Goal: Information Seeking & Learning: Learn about a topic

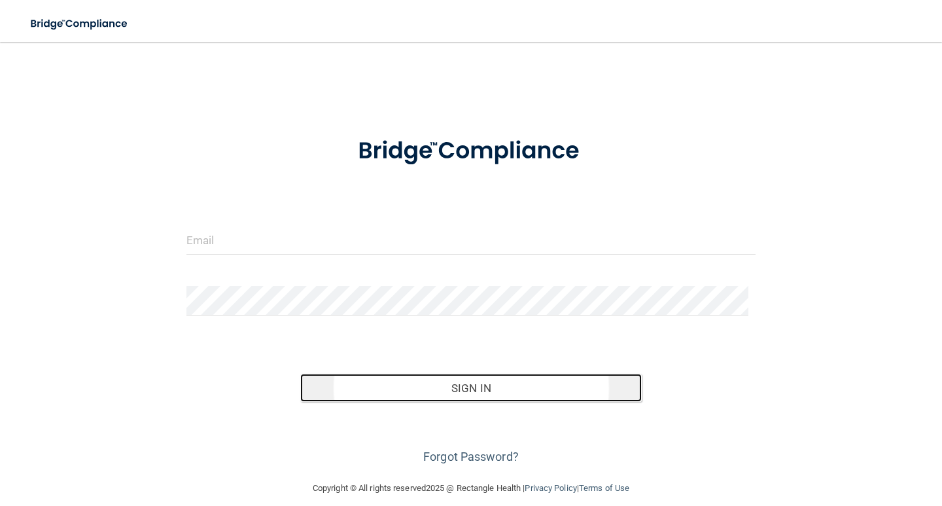
click at [484, 387] on button "Sign In" at bounding box center [470, 387] width 341 height 29
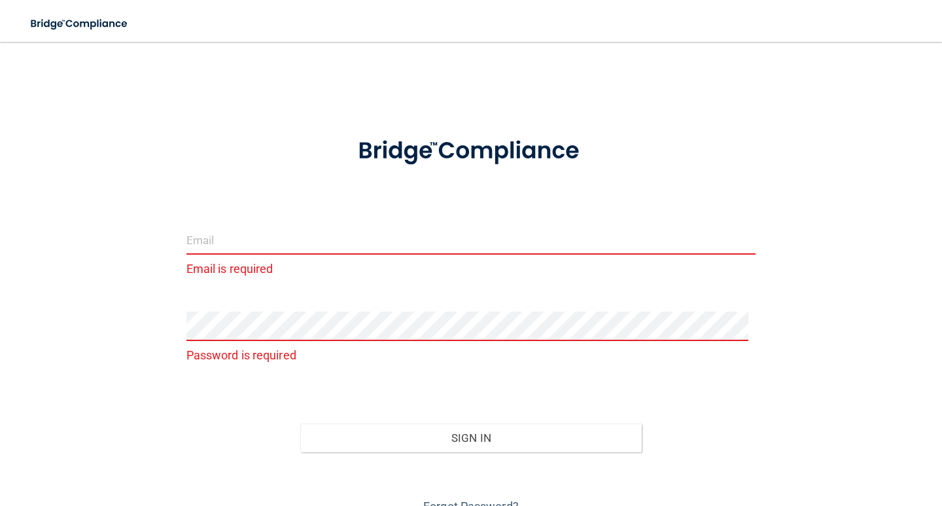
click at [320, 284] on div "Email is required" at bounding box center [471, 257] width 589 height 64
click at [287, 241] on input "email" at bounding box center [470, 239] width 569 height 29
type input "[EMAIL_ADDRESS][DOMAIN_NAME]"
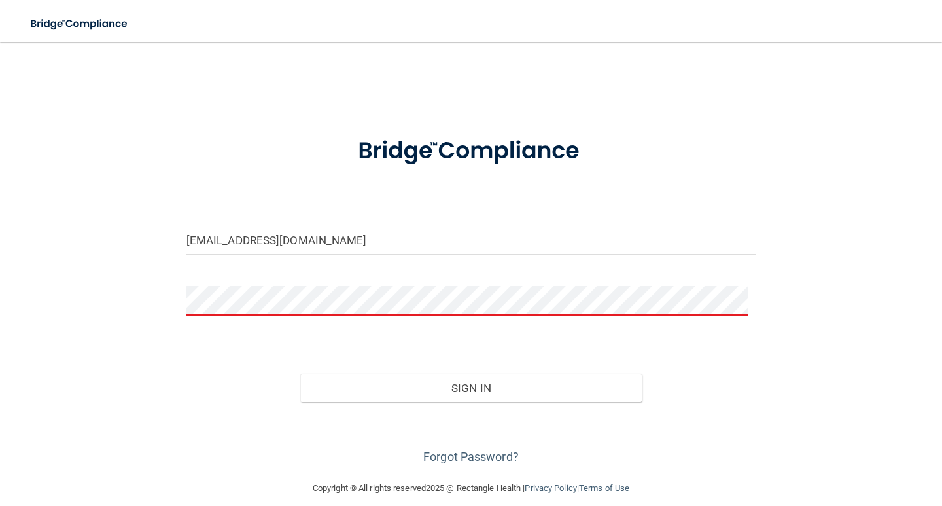
click at [300, 373] on button "Sign In" at bounding box center [470, 387] width 341 height 29
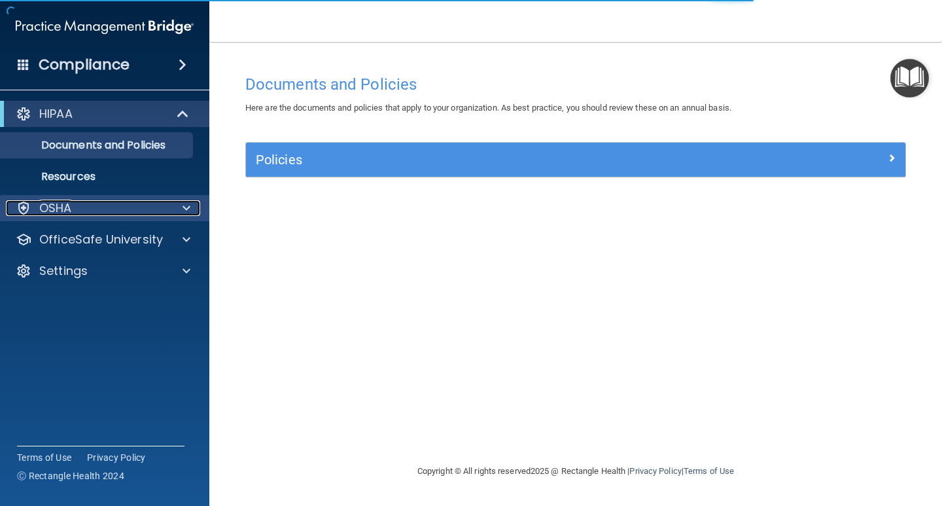
click at [180, 203] on div at bounding box center [184, 208] width 33 height 16
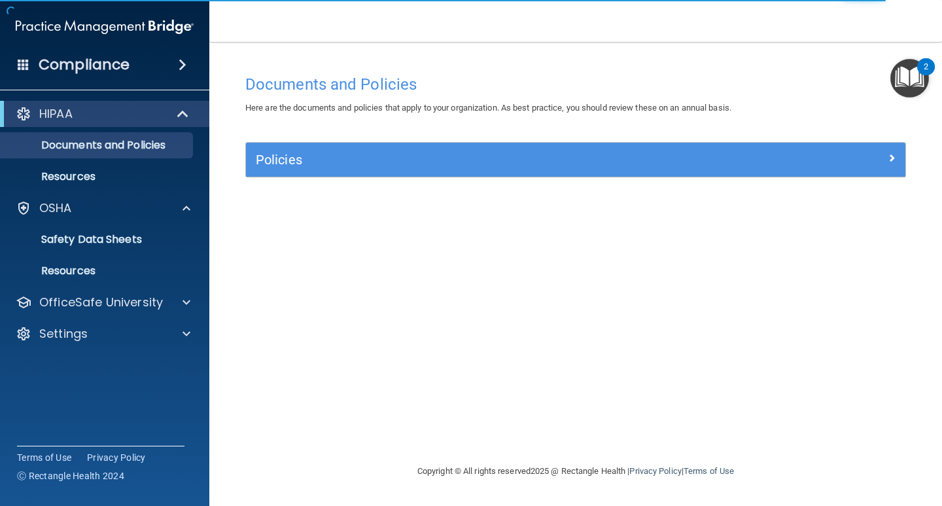
click at [916, 76] on img "Open Resource Center, 2 new notifications" at bounding box center [909, 78] width 39 height 39
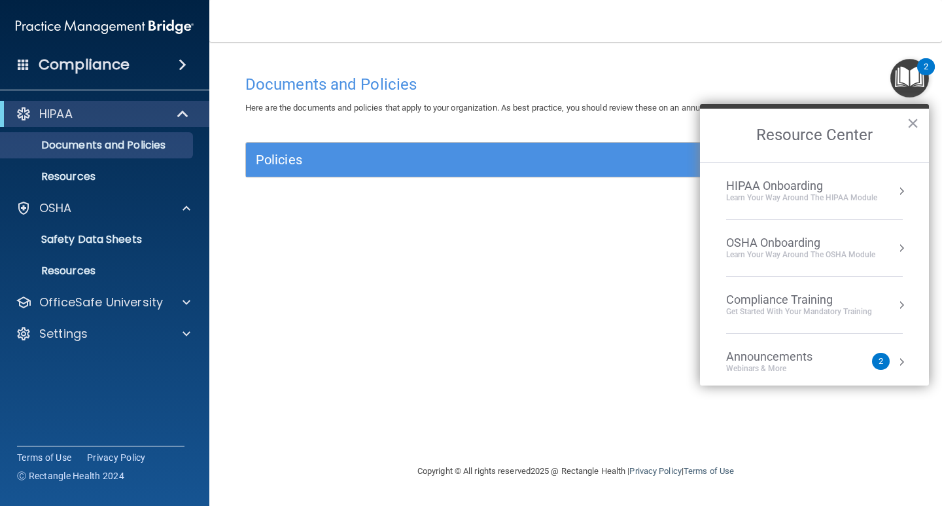
click at [787, 245] on div "OSHA Onboarding" at bounding box center [800, 242] width 149 height 14
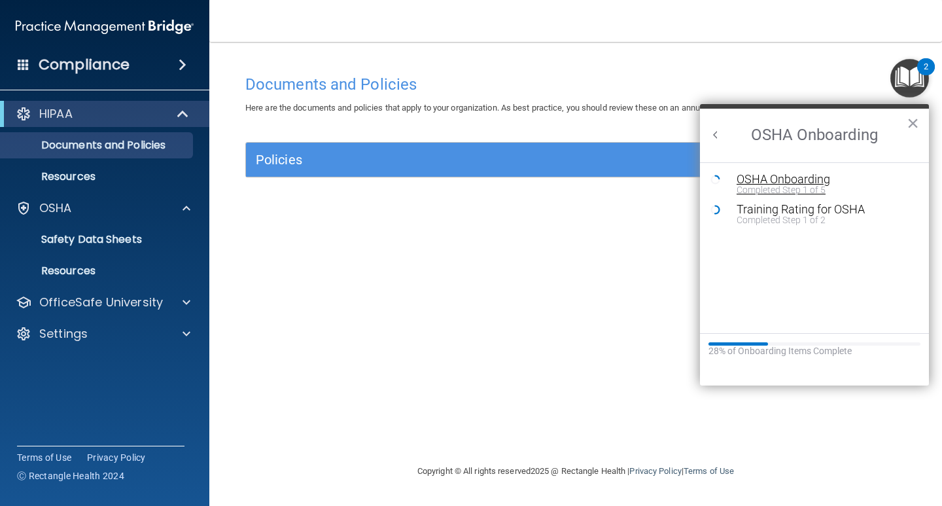
click at [793, 185] on div "Completed Step 1 of 5" at bounding box center [823, 189] width 175 height 9
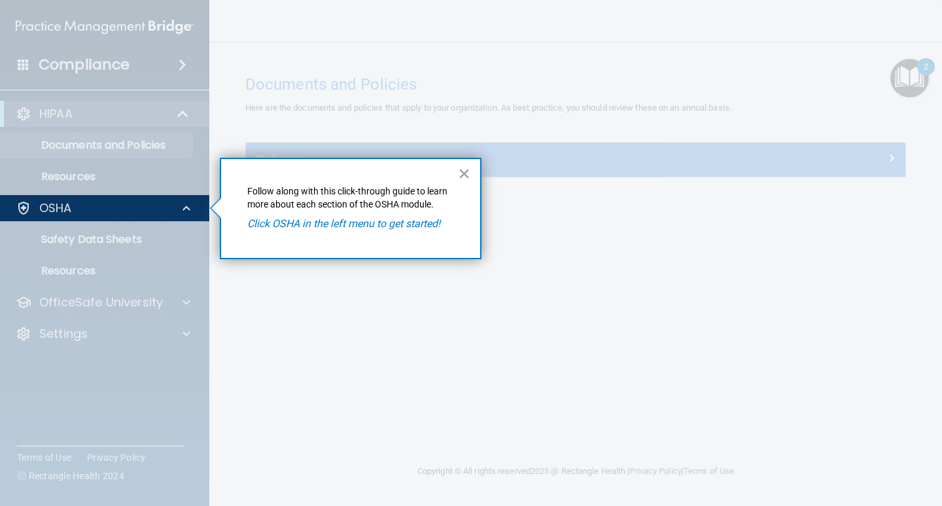
click at [463, 175] on button "×" at bounding box center [464, 173] width 12 height 21
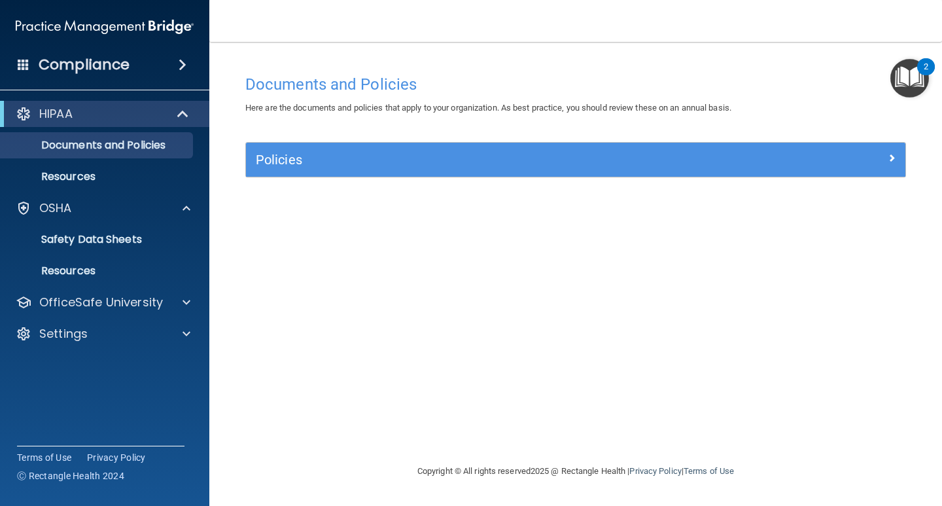
click at [916, 87] on img "Open Resource Center, 2 new notifications" at bounding box center [909, 78] width 39 height 39
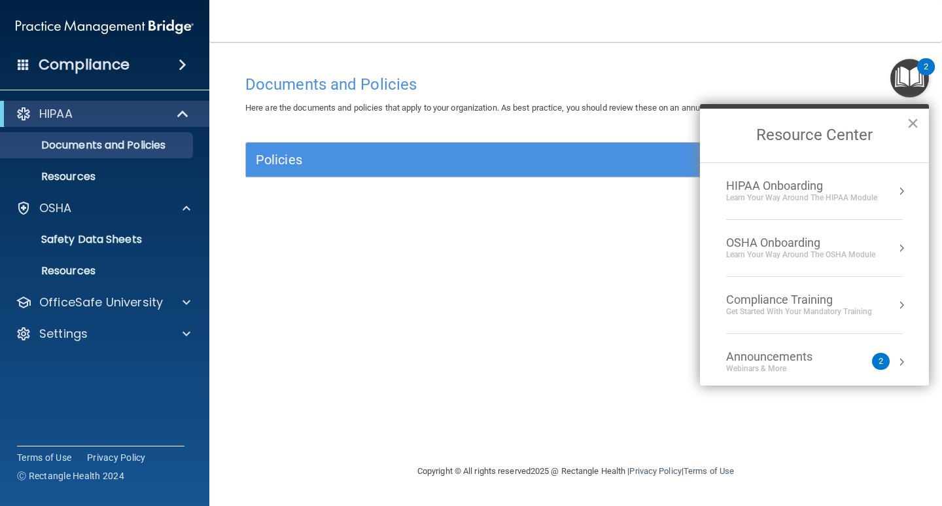
click at [778, 294] on div "Compliance Training" at bounding box center [799, 299] width 146 height 14
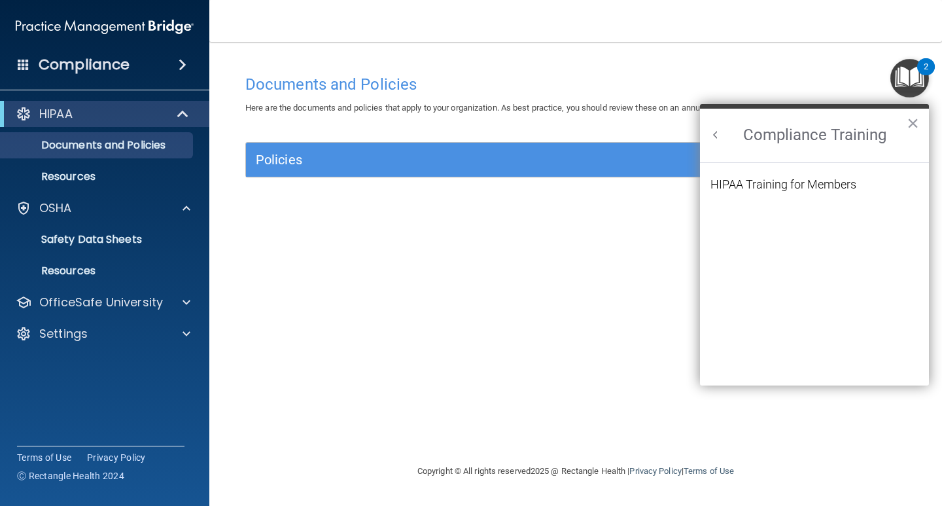
click at [714, 135] on button "Back to Resource Center Home" at bounding box center [715, 134] width 13 height 13
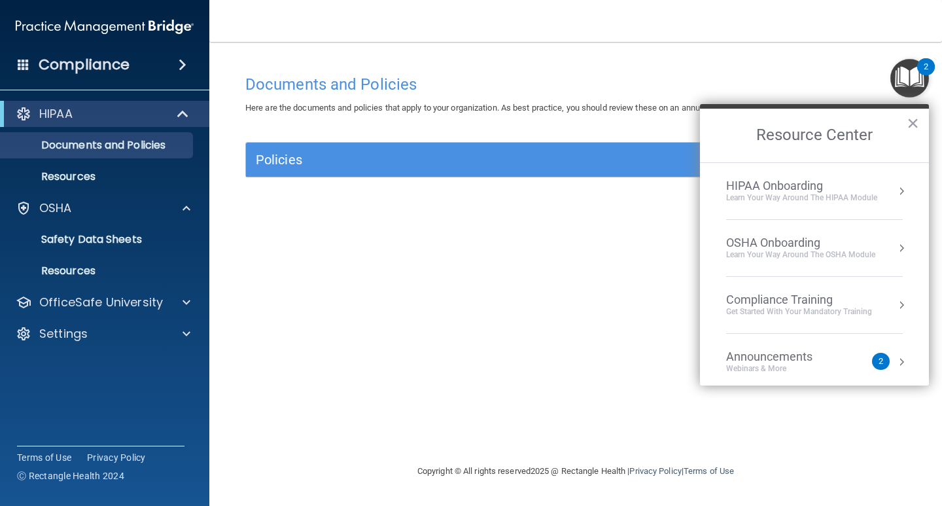
click at [770, 251] on div "Learn your way around the OSHA module" at bounding box center [800, 254] width 149 height 11
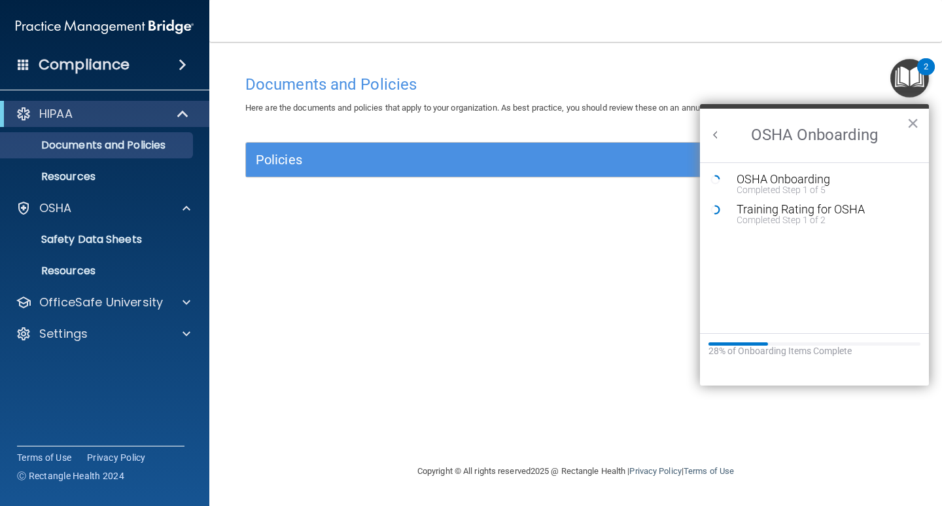
click at [778, 217] on div "Completed Step 1 of 2" at bounding box center [823, 219] width 175 height 9
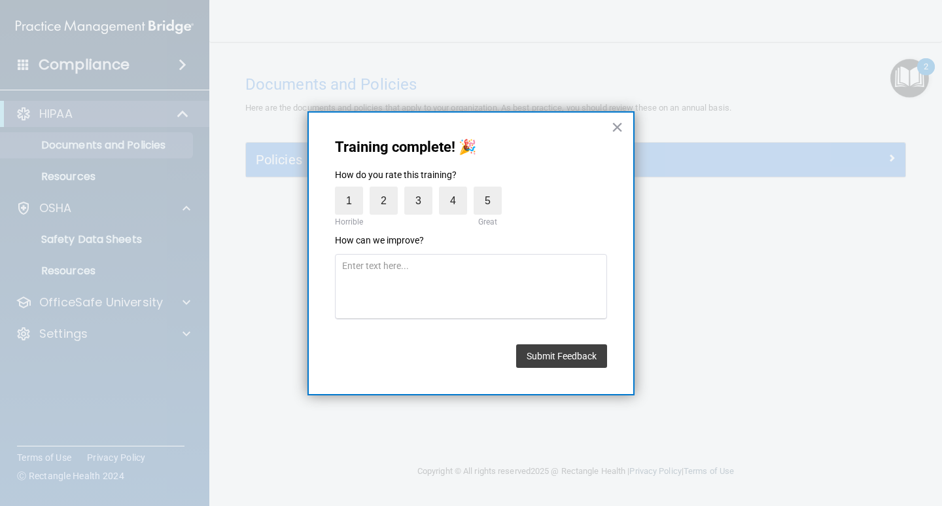
click at [610, 119] on div "Training complete! 🎉 How do you rate this training? 1 Horrible 2 3 4 5 Great Ho…" at bounding box center [470, 253] width 327 height 285
click at [620, 126] on button "×" at bounding box center [617, 126] width 12 height 21
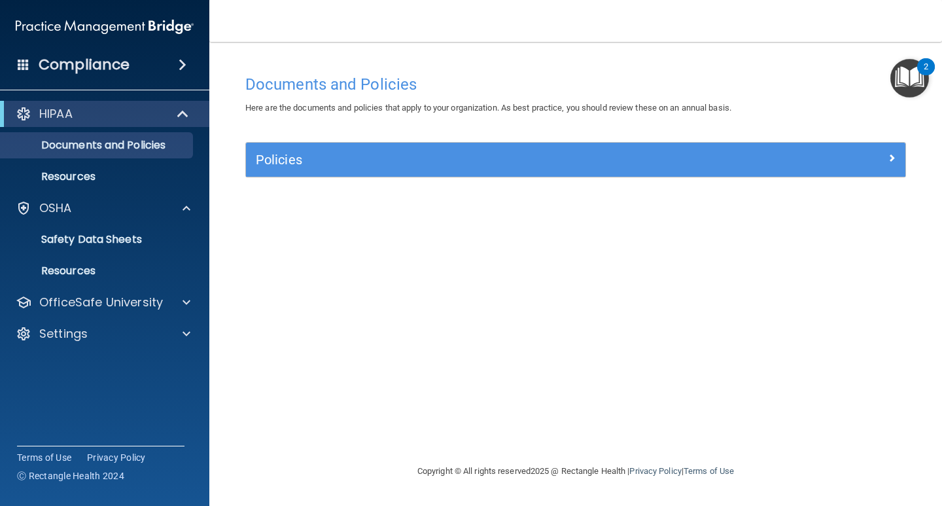
click at [914, 73] on img "Open Resource Center, 2 new notifications" at bounding box center [909, 78] width 39 height 39
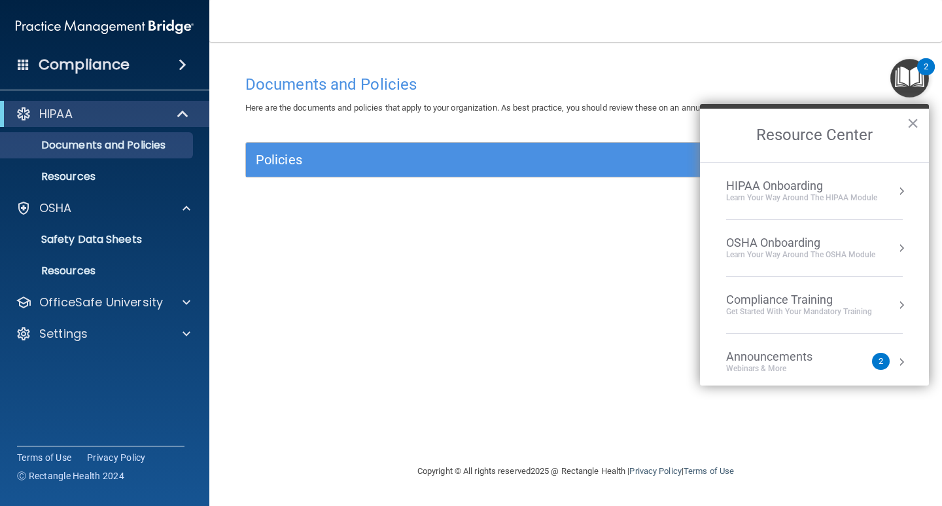
click at [827, 239] on div "OSHA Onboarding" at bounding box center [800, 242] width 149 height 14
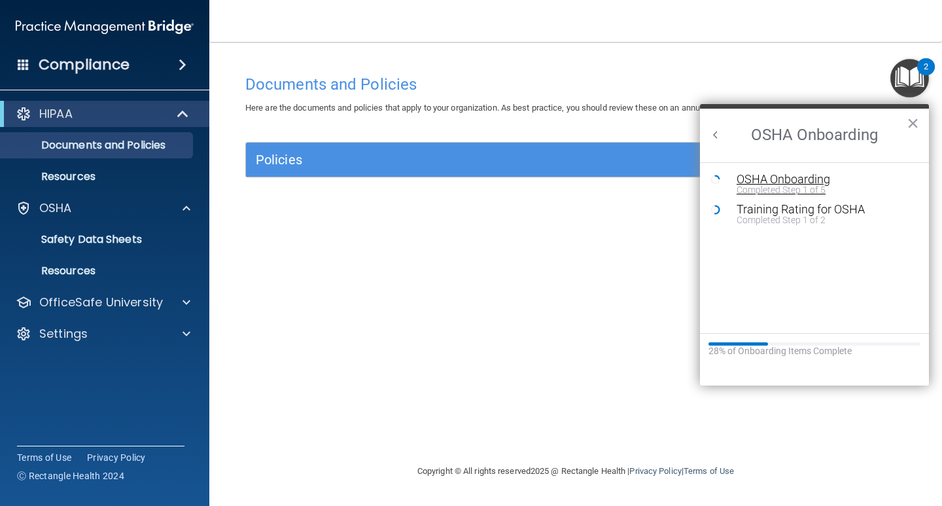
drag, startPoint x: 802, startPoint y: 179, endPoint x: 797, endPoint y: 190, distance: 12.3
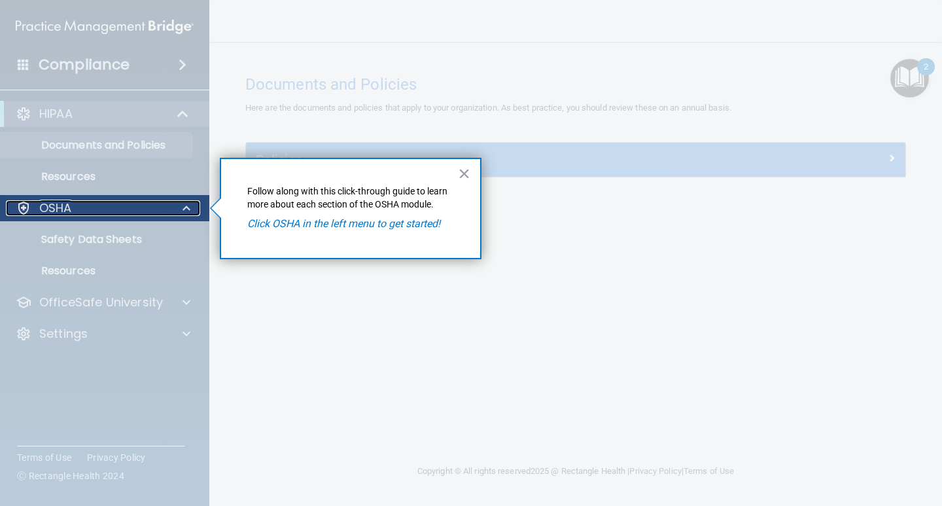
click at [179, 207] on div at bounding box center [184, 208] width 33 height 16
click at [99, 240] on div at bounding box center [105, 363] width 210 height 285
click at [91, 254] on div at bounding box center [105, 363] width 210 height 285
click at [105, 208] on div "OSHA" at bounding box center [87, 208] width 162 height 16
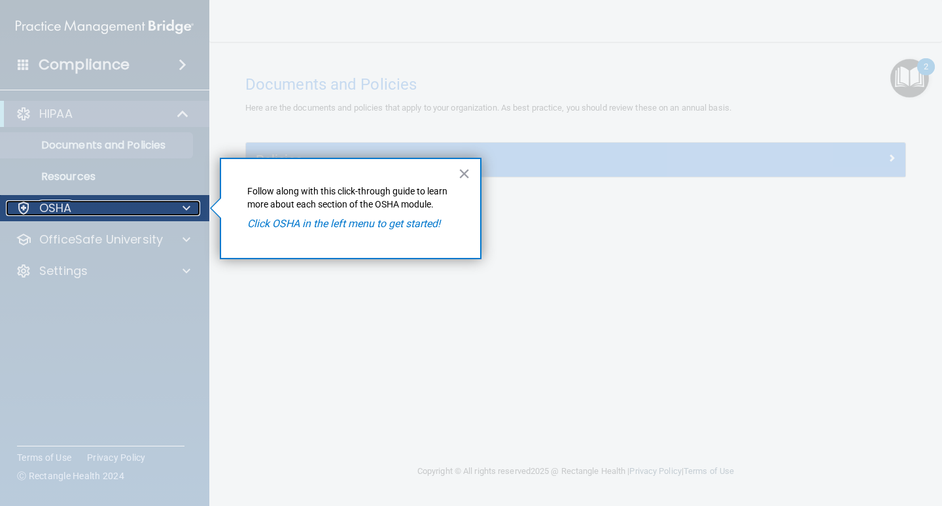
click at [107, 209] on div "OSHA" at bounding box center [87, 208] width 162 height 16
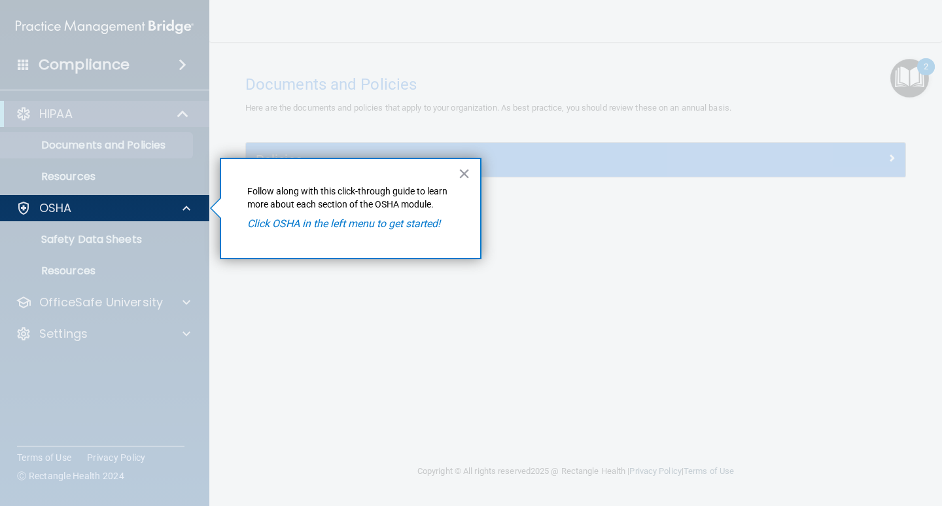
click at [294, 226] on em "Click OSHA in the left menu to get started!" at bounding box center [343, 223] width 193 height 12
click at [24, 211] on div at bounding box center [24, 208] width 16 height 16
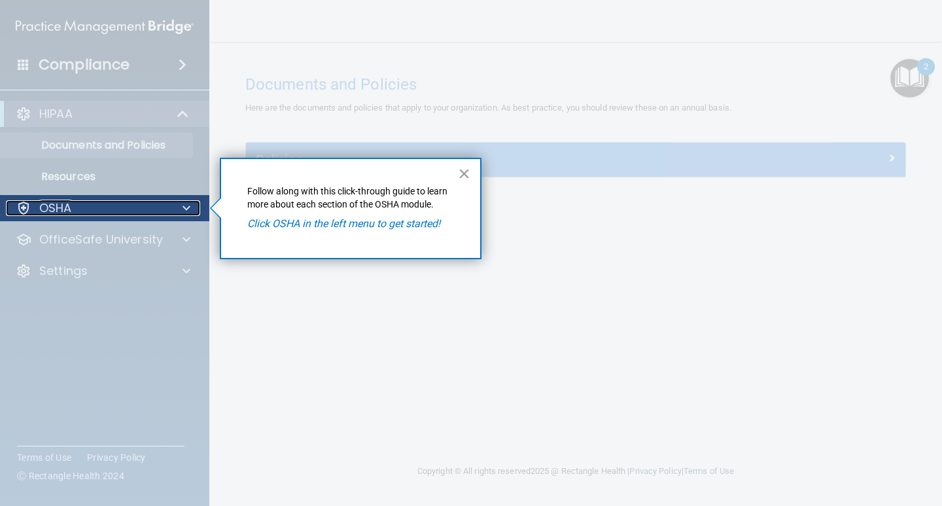
click at [24, 211] on div at bounding box center [24, 208] width 16 height 16
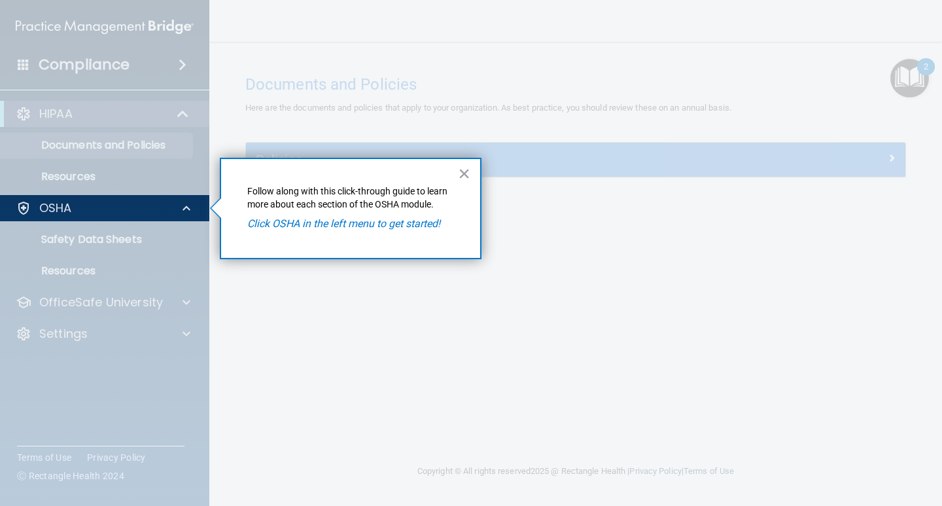
click at [62, 237] on div at bounding box center [105, 363] width 210 height 285
drag, startPoint x: 62, startPoint y: 238, endPoint x: 65, endPoint y: 254, distance: 16.7
click at [62, 240] on div at bounding box center [105, 363] width 210 height 285
click at [65, 270] on div at bounding box center [105, 363] width 210 height 285
click at [64, 270] on div at bounding box center [105, 363] width 210 height 285
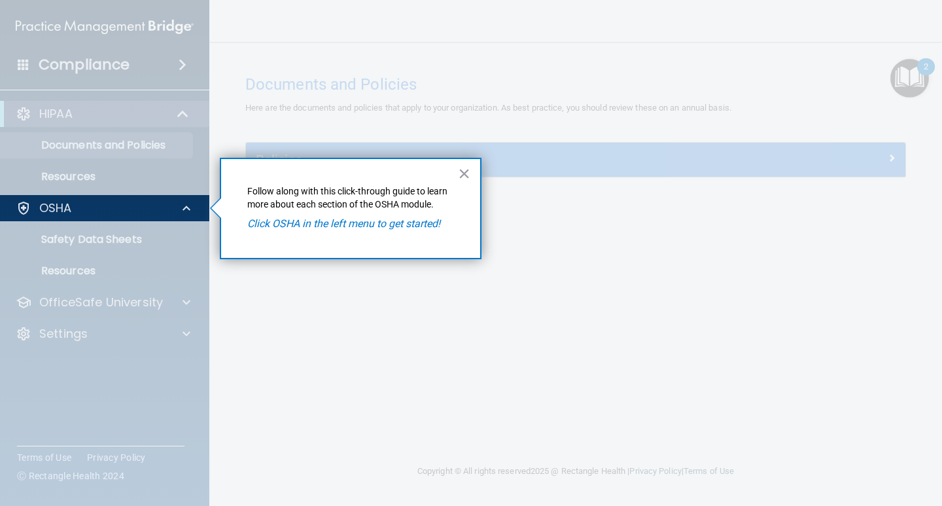
click at [466, 175] on button "×" at bounding box center [464, 173] width 12 height 21
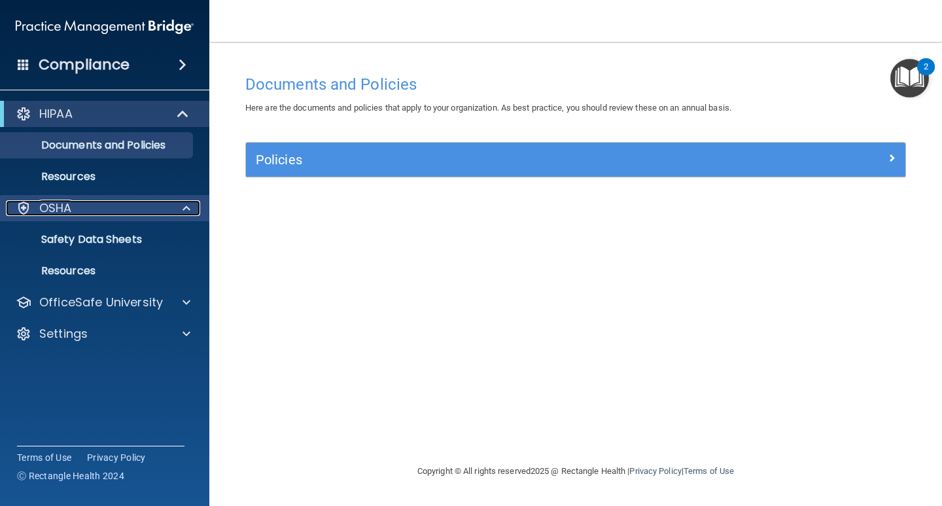
click at [71, 215] on p "OSHA" at bounding box center [55, 208] width 33 height 16
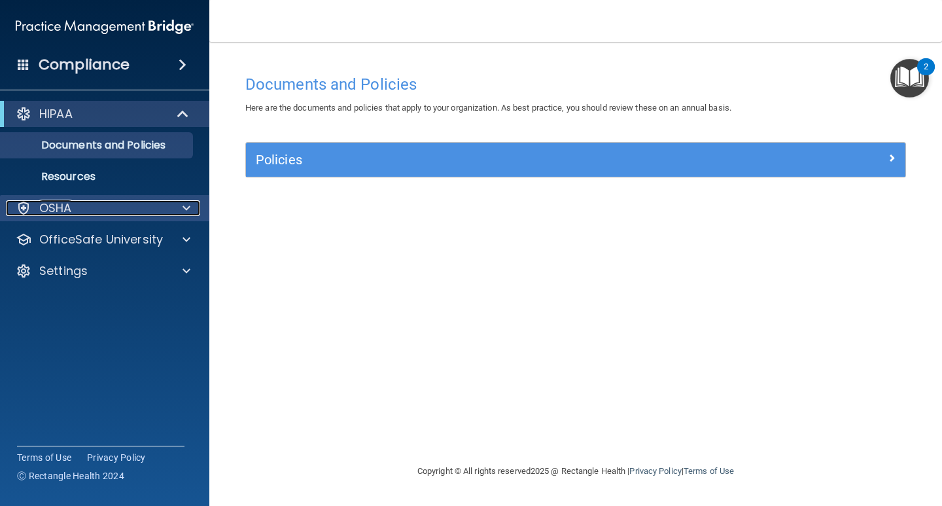
click at [71, 215] on p "OSHA" at bounding box center [55, 208] width 33 height 16
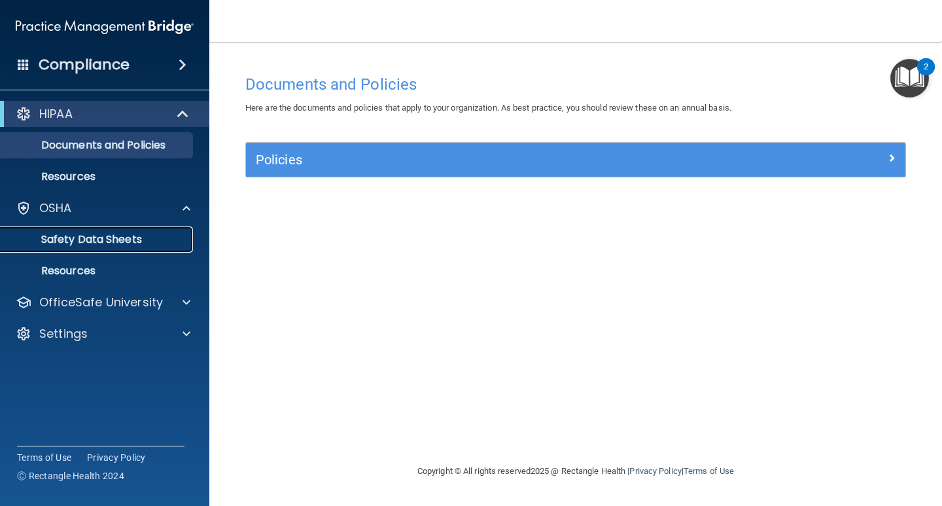
click at [75, 237] on p "Safety Data Sheets" at bounding box center [98, 239] width 179 height 13
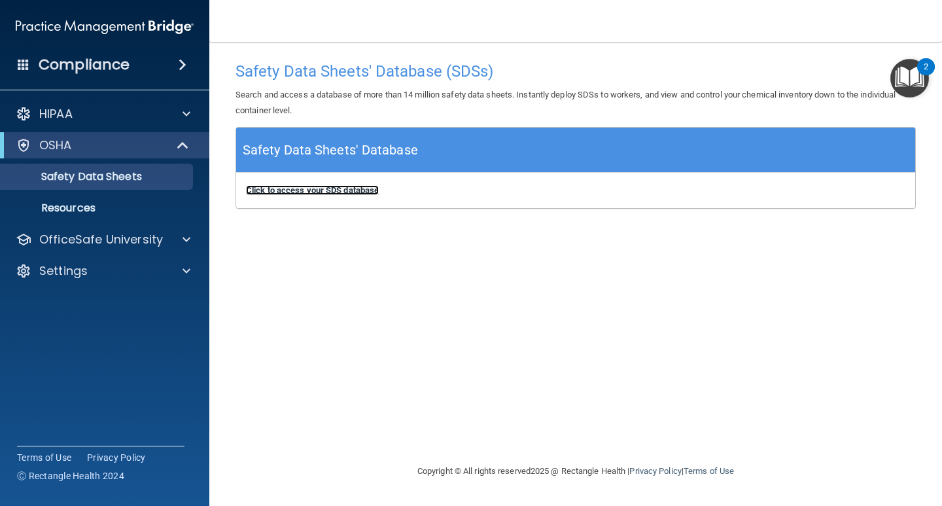
click at [320, 192] on b "Click to access your SDS database" at bounding box center [312, 190] width 133 height 10
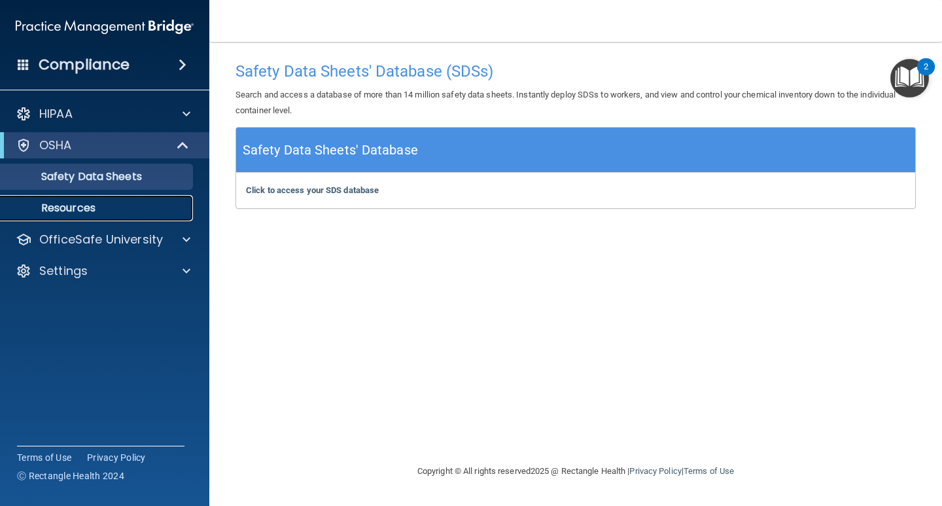
click at [80, 205] on p "Resources" at bounding box center [98, 207] width 179 height 13
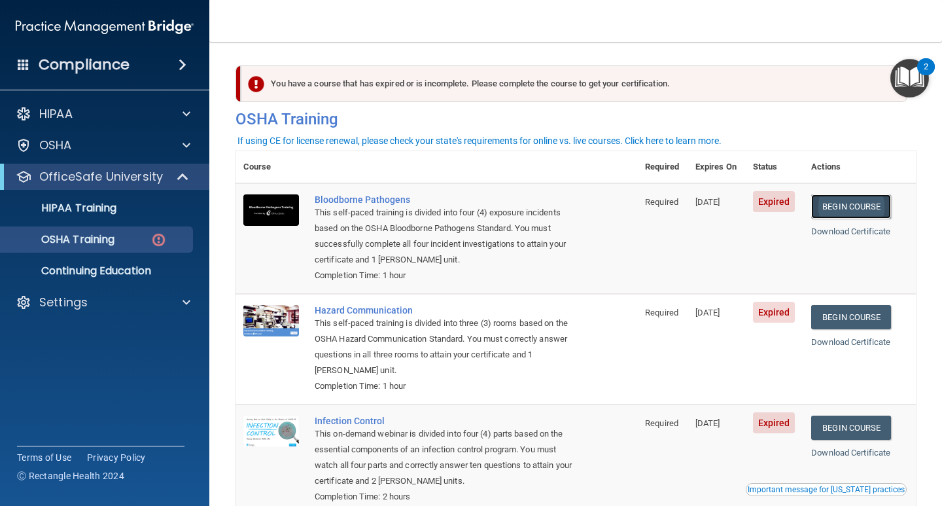
click at [854, 203] on link "Begin Course" at bounding box center [851, 206] width 80 height 24
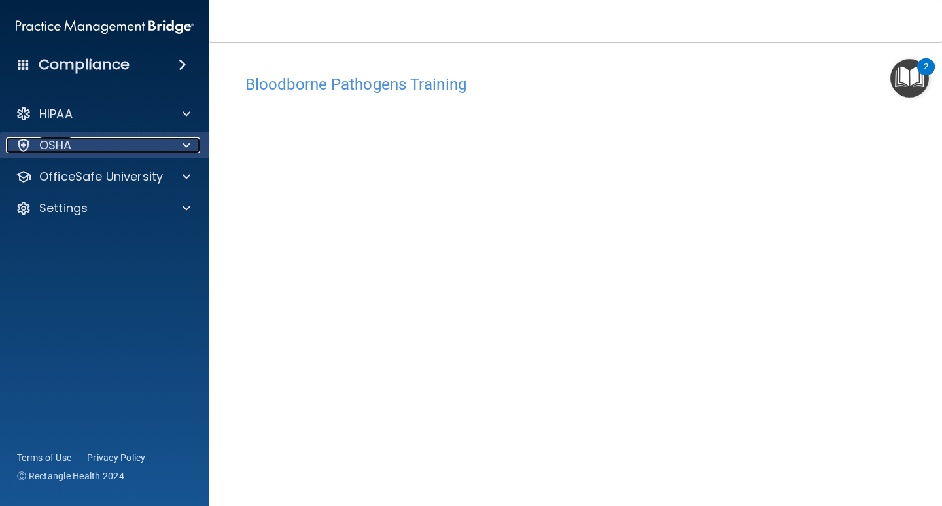
click at [129, 148] on div "OSHA" at bounding box center [87, 145] width 162 height 16
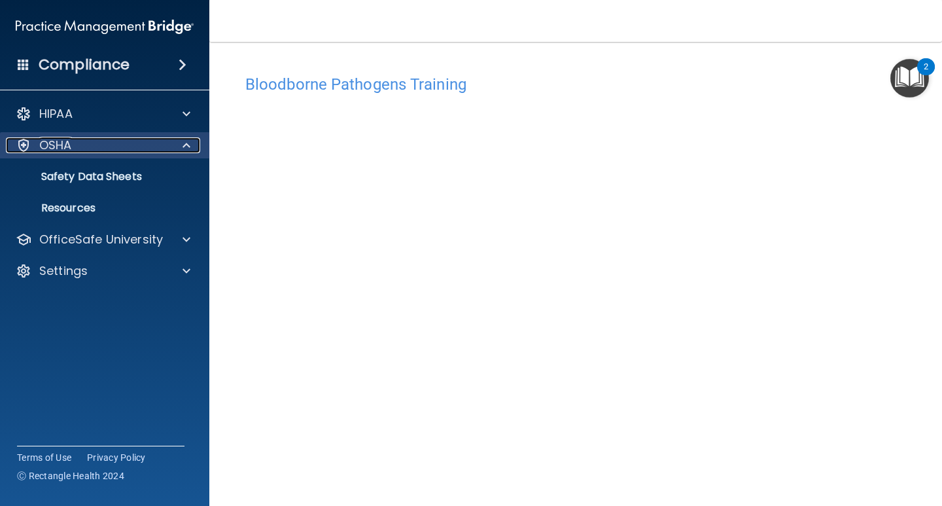
click at [187, 148] on span at bounding box center [186, 145] width 8 height 16
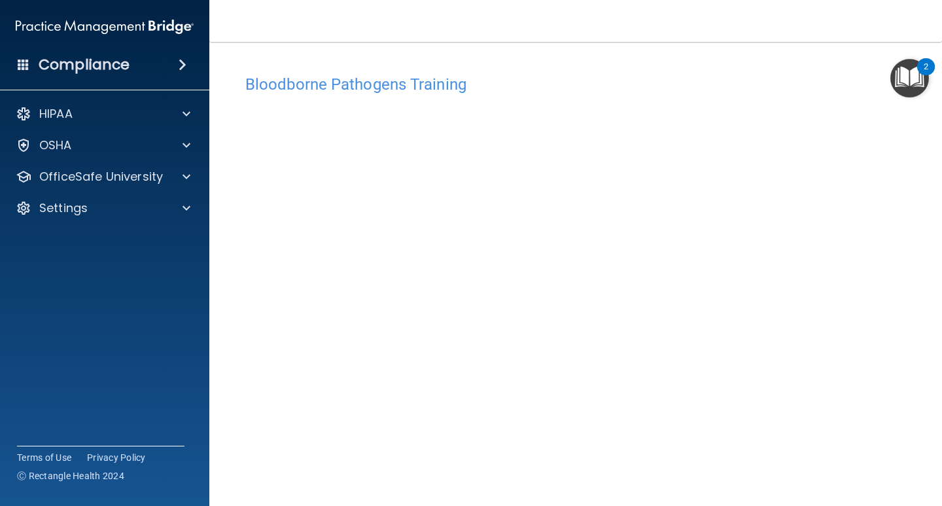
click at [178, 72] on div "Compliance" at bounding box center [104, 64] width 209 height 29
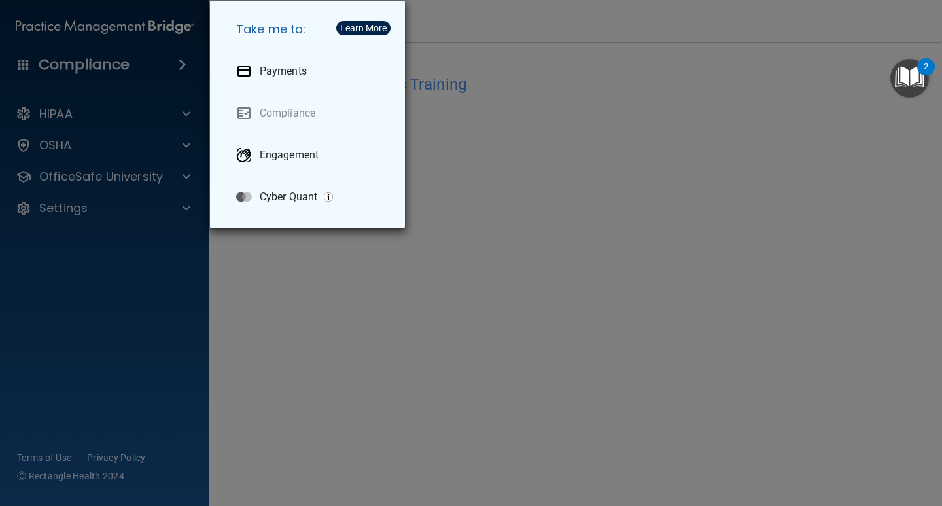
click at [180, 69] on div "Take me to: Payments Compliance Engagement Cyber Quant" at bounding box center [471, 253] width 942 height 506
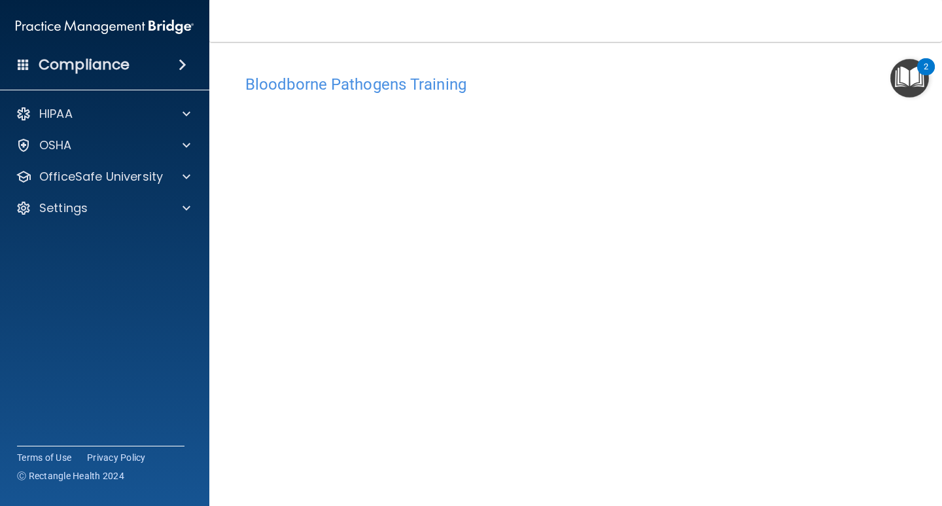
click at [61, 67] on h4 "Compliance" at bounding box center [84, 65] width 91 height 18
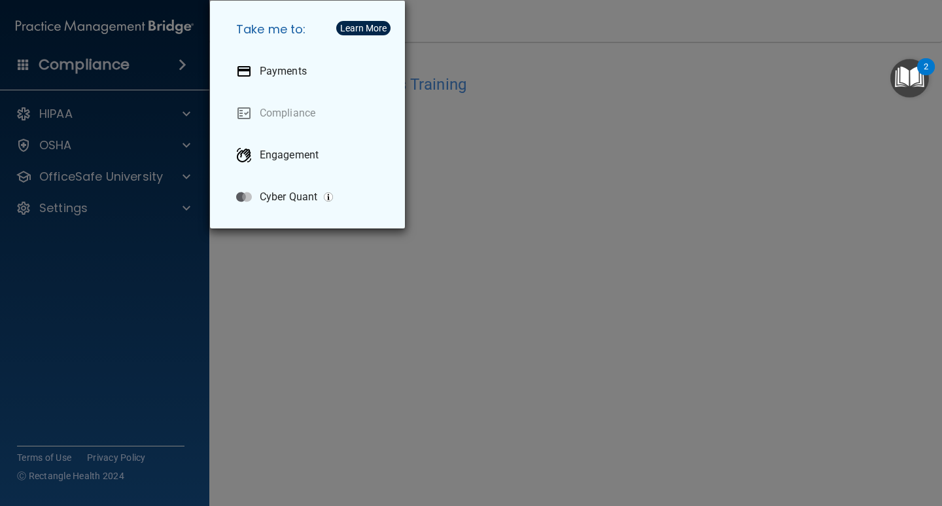
click at [178, 62] on div "Take me to: Payments Compliance Engagement Cyber Quant" at bounding box center [471, 253] width 942 height 506
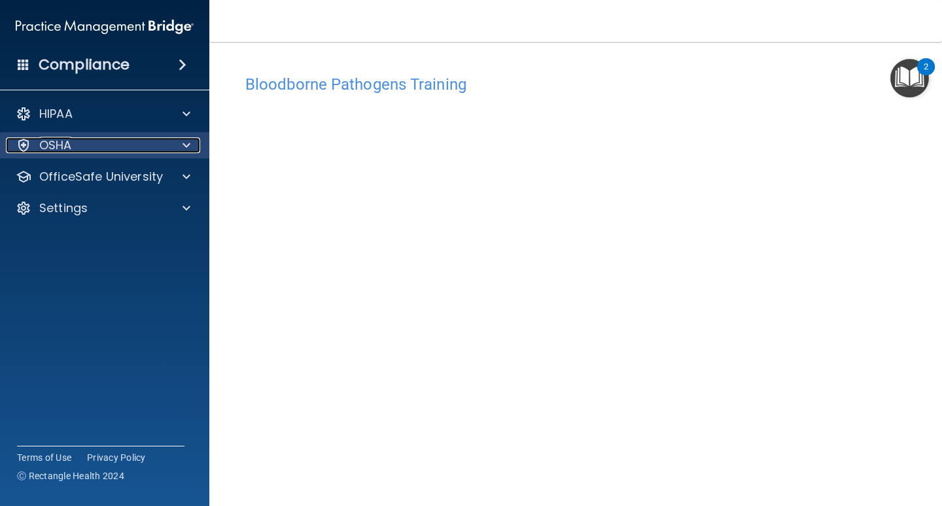
click at [179, 144] on div at bounding box center [184, 145] width 33 height 16
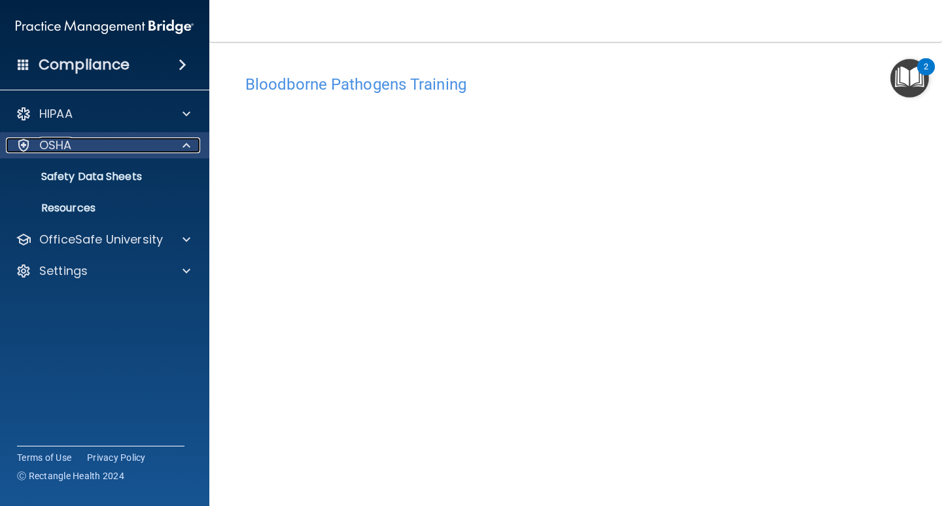
click at [179, 143] on div at bounding box center [184, 145] width 33 height 16
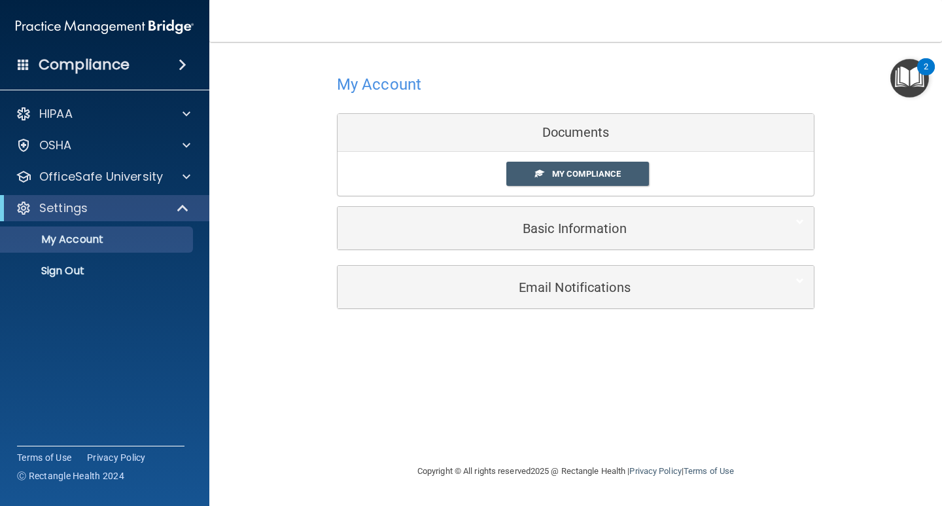
click at [893, 93] on img "Open Resource Center, 2 new notifications" at bounding box center [909, 78] width 39 height 39
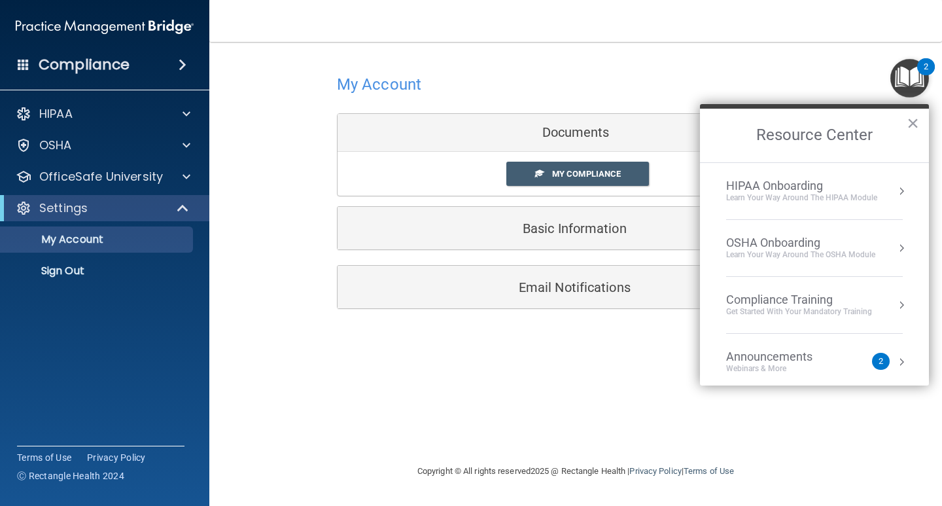
click at [895, 245] on button "Resource Center" at bounding box center [901, 247] width 13 height 13
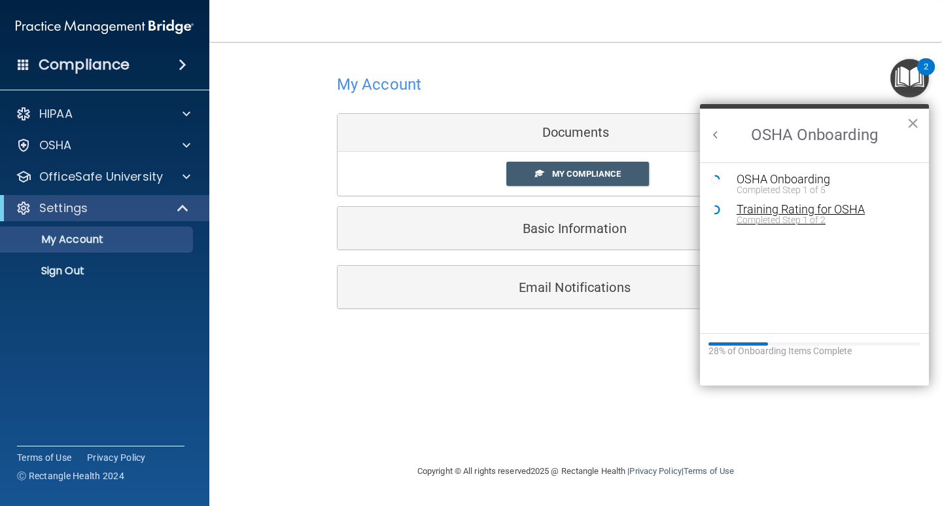
click at [816, 209] on div "Training Rating for OSHA" at bounding box center [823, 209] width 175 height 12
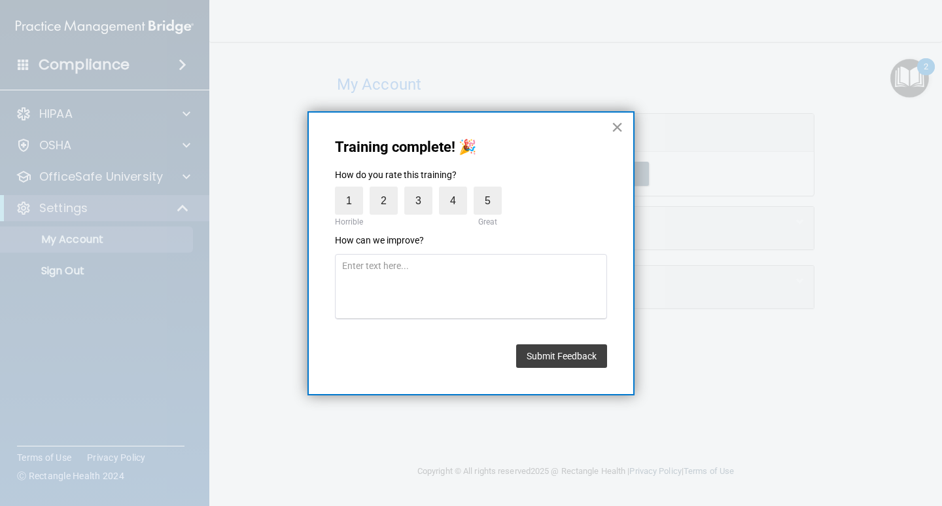
drag, startPoint x: 621, startPoint y: 120, endPoint x: 640, endPoint y: 114, distance: 20.1
click at [621, 121] on button "×" at bounding box center [617, 126] width 12 height 21
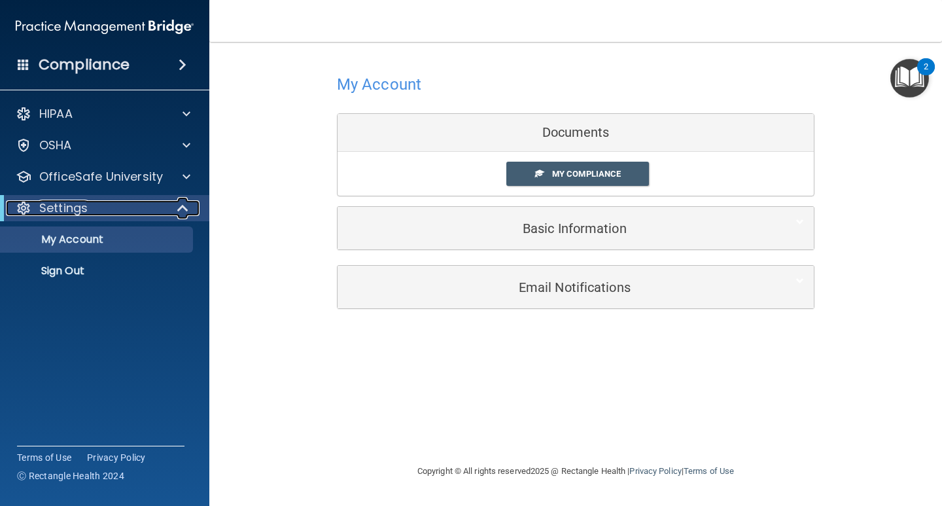
click at [99, 206] on div "Settings" at bounding box center [87, 208] width 162 height 16
click at [181, 205] on div at bounding box center [183, 208] width 32 height 16
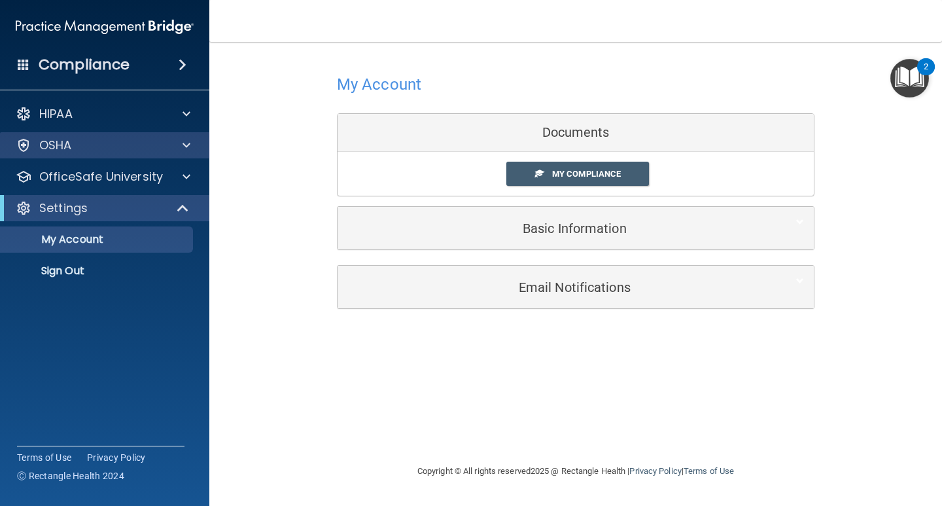
click at [116, 154] on div "OSHA" at bounding box center [105, 145] width 210 height 26
click at [70, 147] on p "OSHA" at bounding box center [55, 145] width 33 height 16
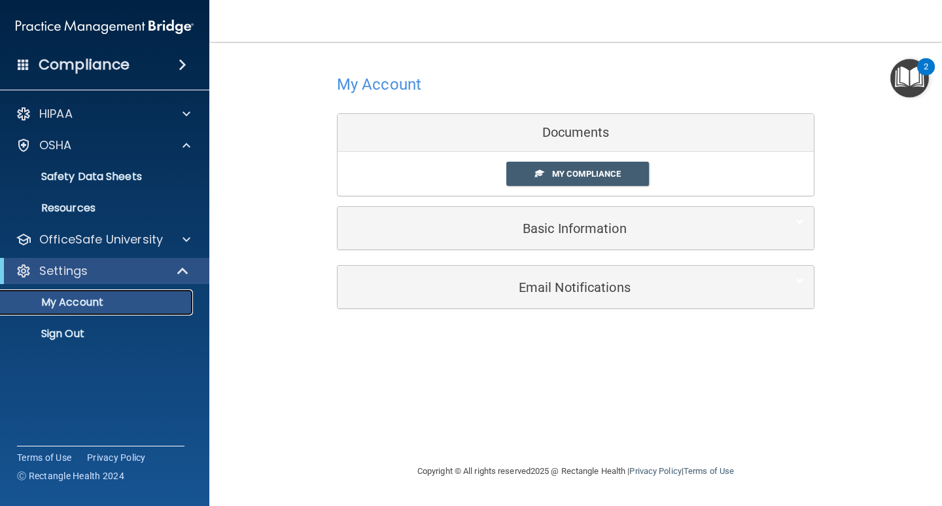
click at [130, 300] on p "My Account" at bounding box center [98, 302] width 179 height 13
click at [69, 305] on p "My Account" at bounding box center [98, 302] width 179 height 13
click at [100, 63] on h4 "Compliance" at bounding box center [84, 65] width 91 height 18
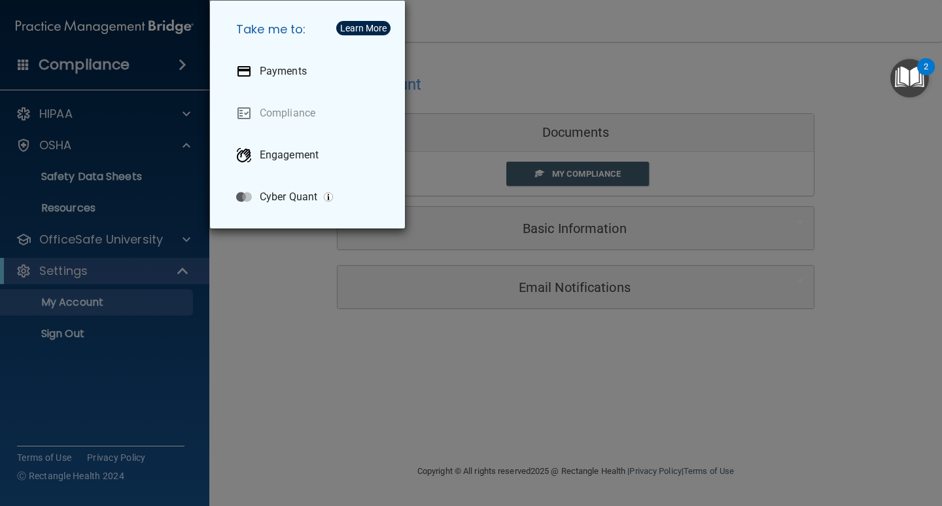
click at [101, 61] on div "Take me to: Payments Compliance Engagement Cyber Quant" at bounding box center [471, 253] width 942 height 506
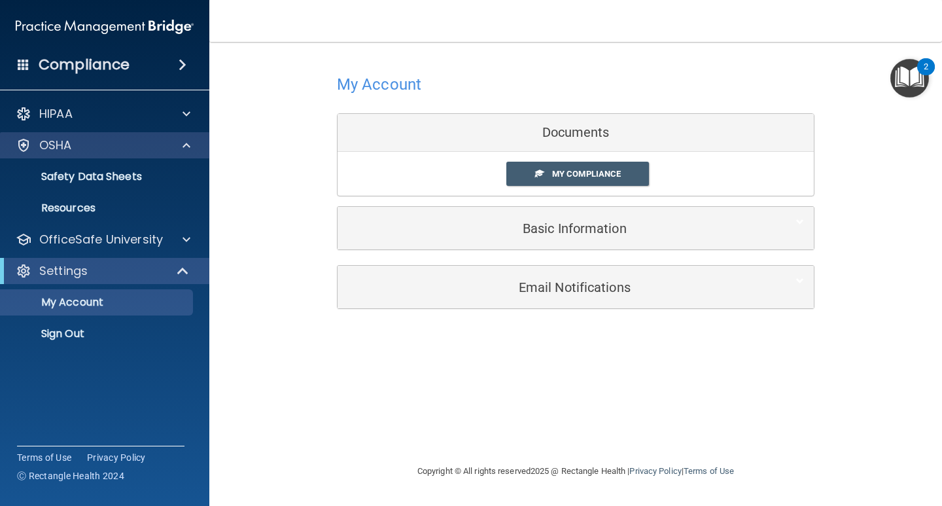
click at [145, 154] on div "OSHA" at bounding box center [105, 145] width 210 height 26
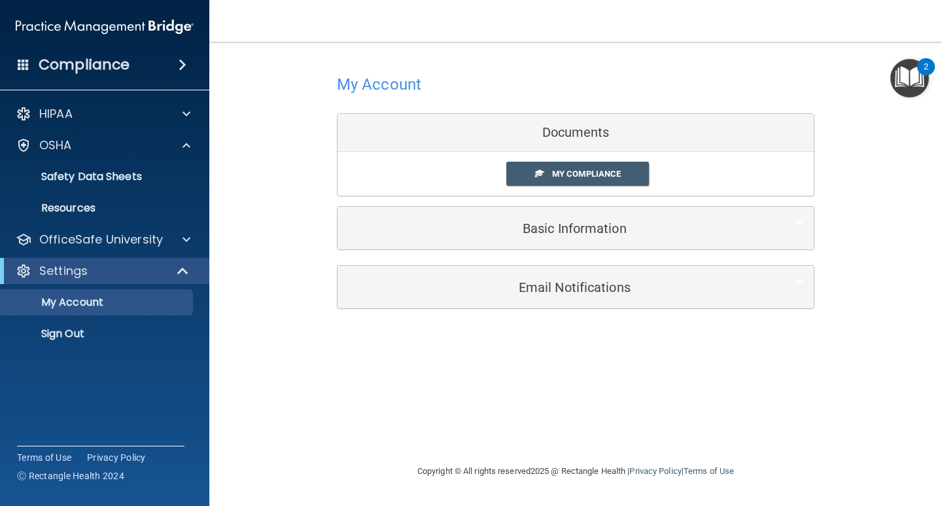
click at [900, 81] on img "Open Resource Center, 2 new notifications" at bounding box center [909, 78] width 39 height 39
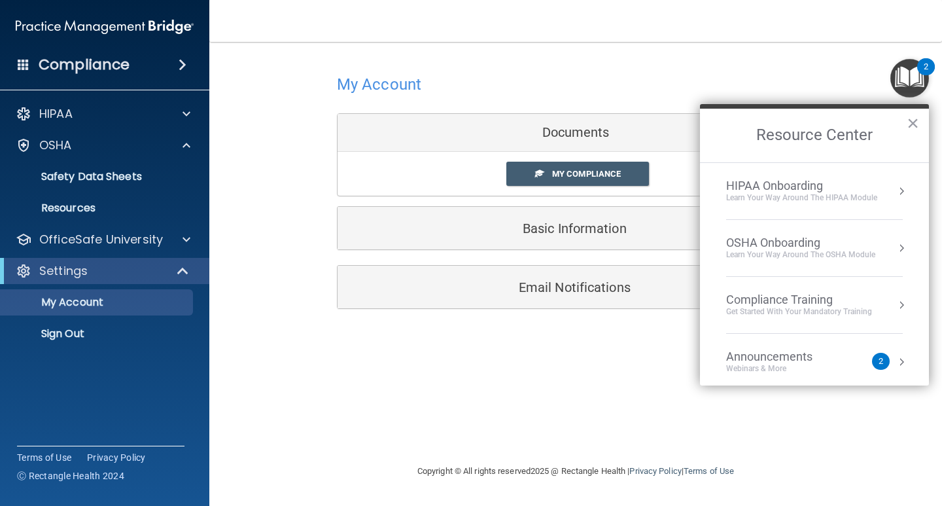
click at [810, 300] on div "Compliance Training" at bounding box center [799, 299] width 146 height 14
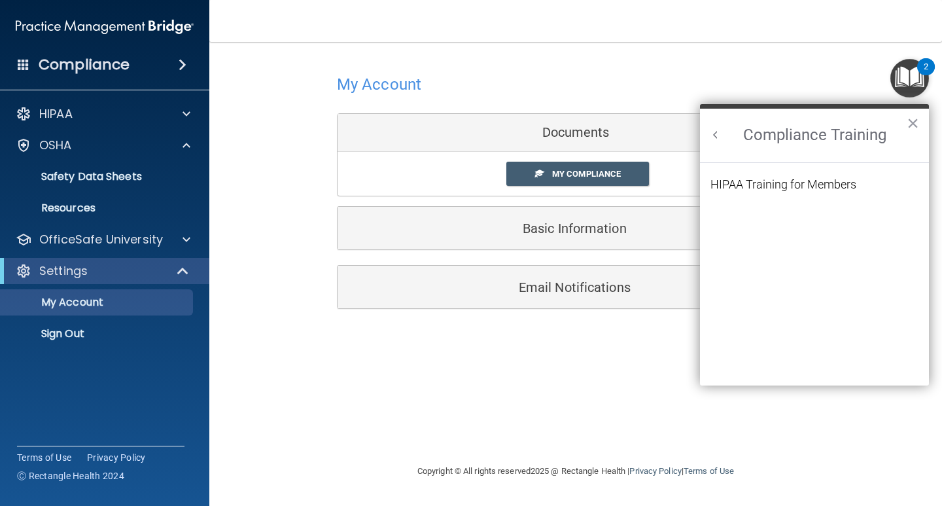
click at [719, 137] on button "Back to Resource Center Home" at bounding box center [715, 134] width 13 height 13
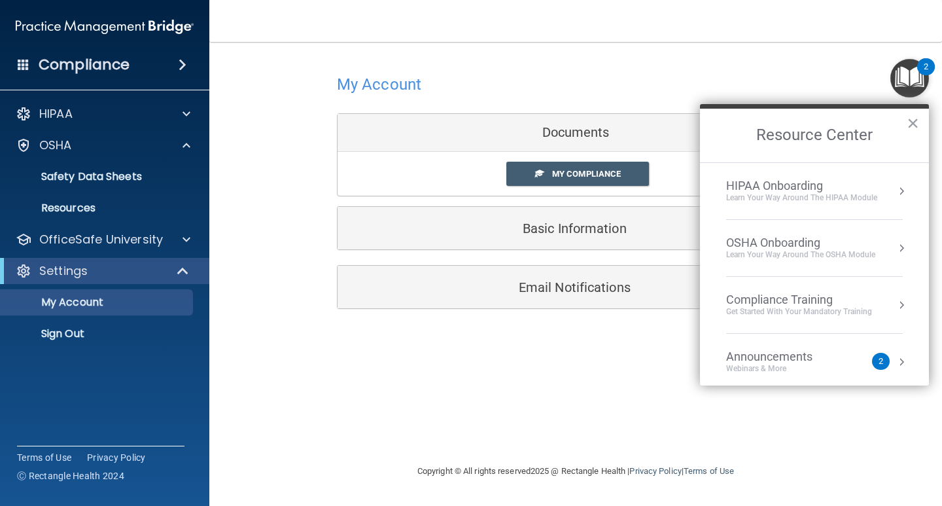
click at [895, 191] on button "Resource Center" at bounding box center [901, 190] width 13 height 13
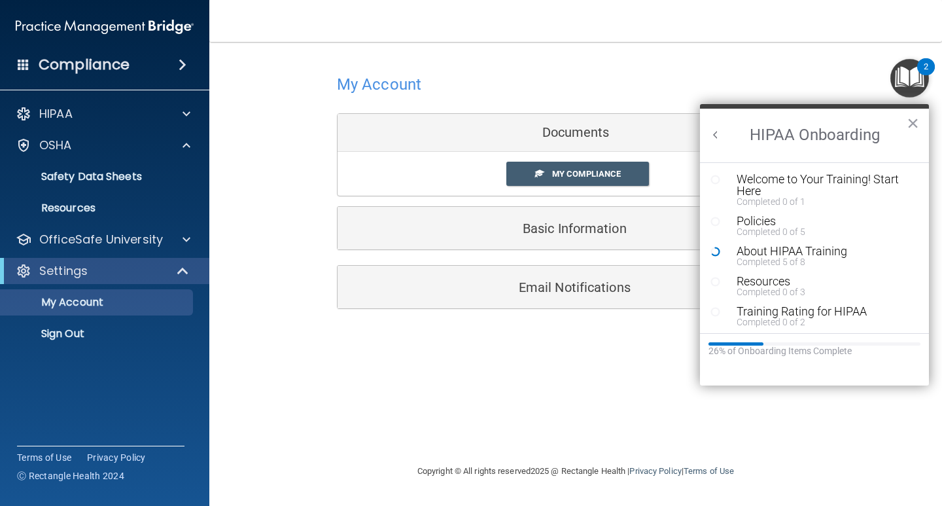
click at [718, 135] on button "Back to Resource Center Home" at bounding box center [715, 134] width 13 height 13
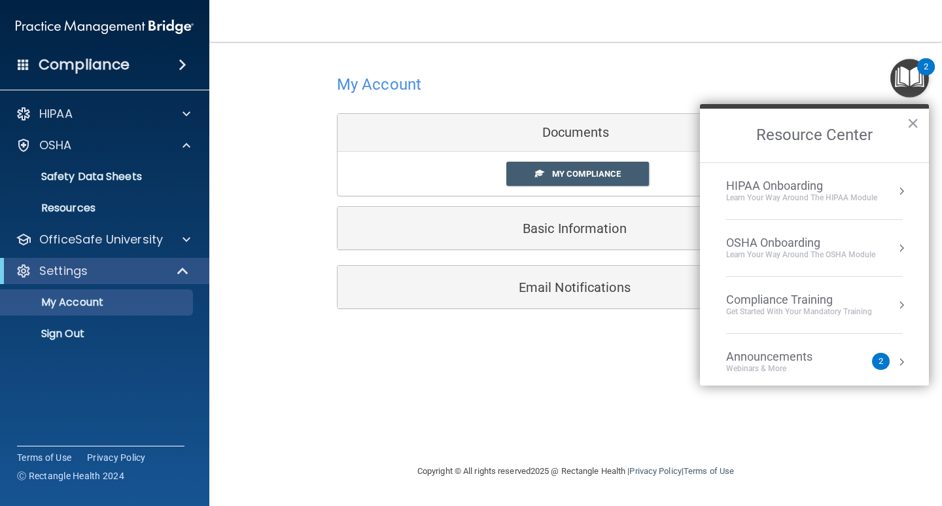
click at [895, 246] on button "Resource Center" at bounding box center [901, 247] width 13 height 13
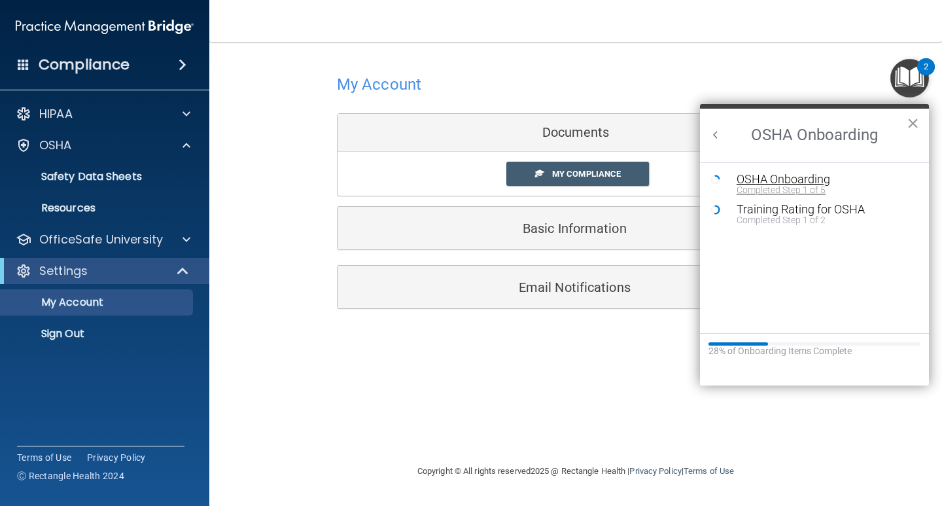
click at [802, 182] on div "OSHA Onboarding" at bounding box center [823, 179] width 175 height 12
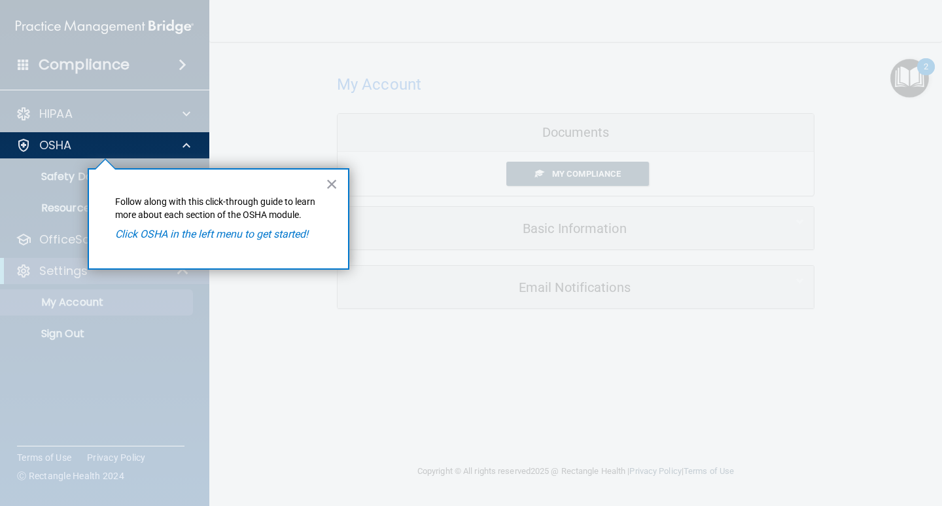
click at [217, 235] on em "Click OSHA in the left menu to get started!" at bounding box center [211, 234] width 193 height 12
click at [333, 184] on button "×" at bounding box center [332, 183] width 12 height 21
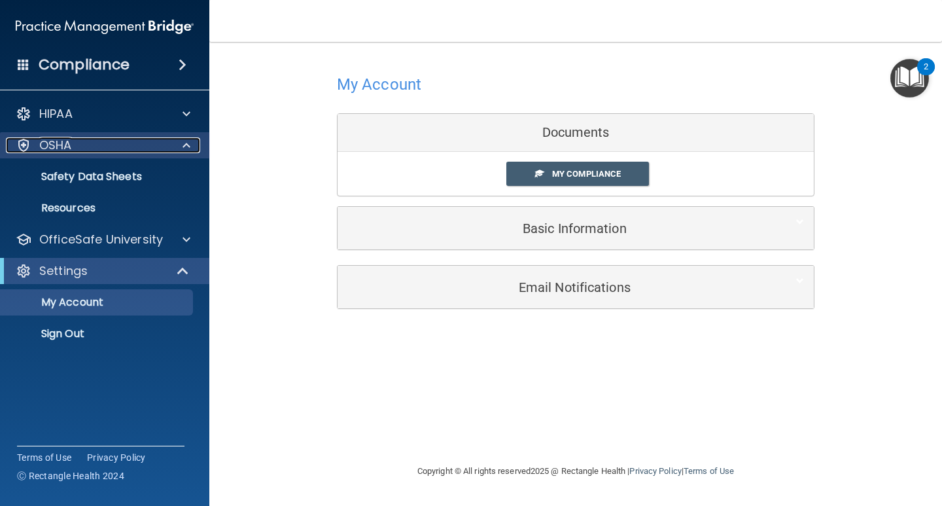
click at [80, 148] on div "OSHA" at bounding box center [87, 145] width 162 height 16
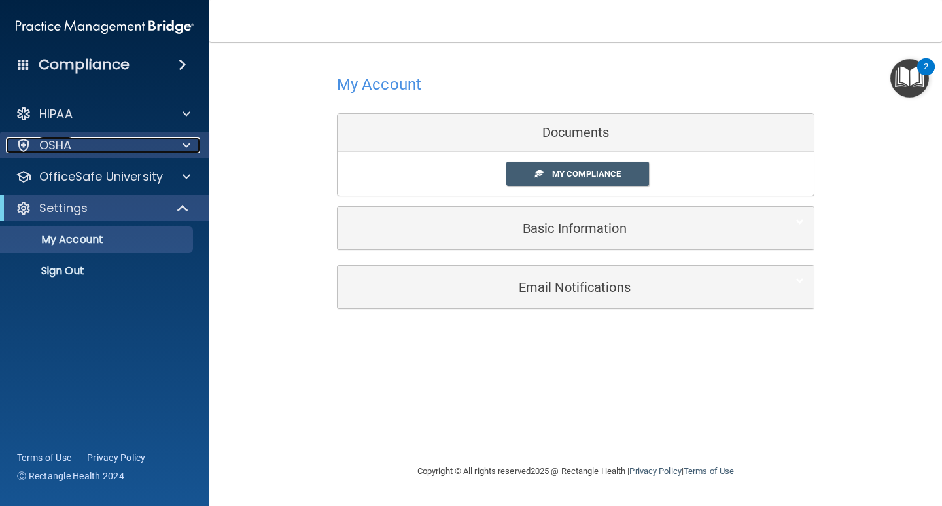
click at [80, 148] on div "OSHA" at bounding box center [87, 145] width 162 height 16
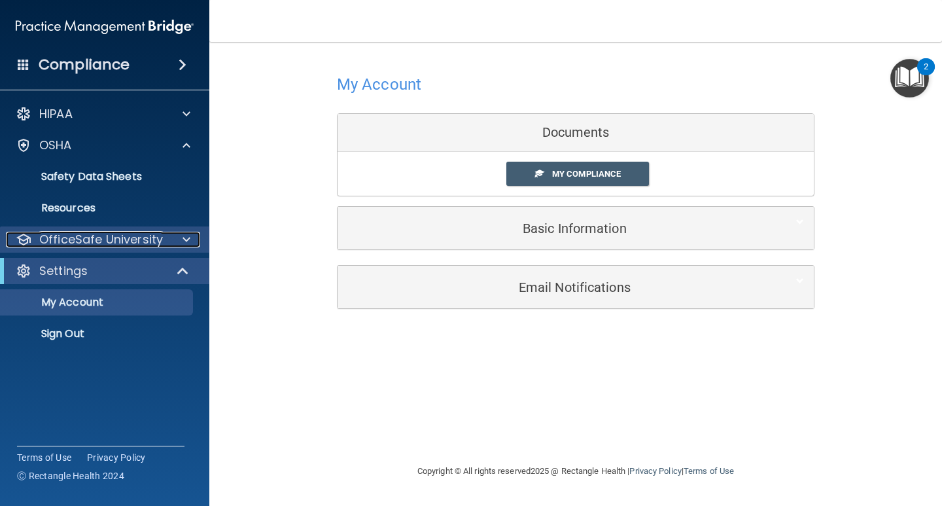
click at [187, 239] on span at bounding box center [186, 240] width 8 height 16
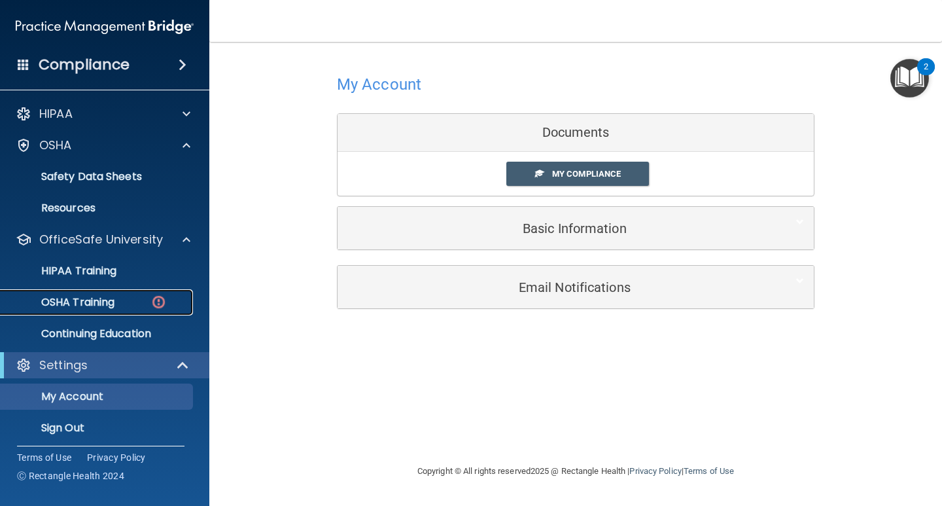
click at [103, 305] on p "OSHA Training" at bounding box center [62, 302] width 106 height 13
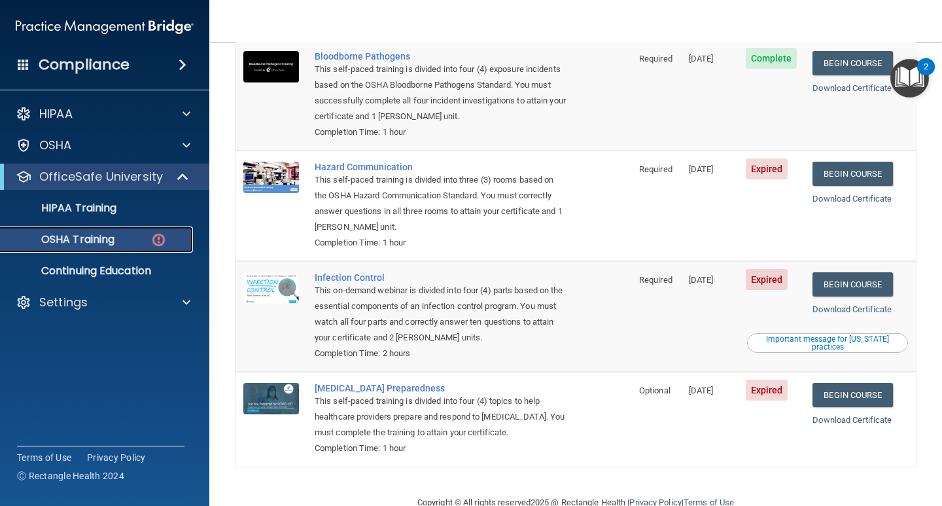
scroll to position [175, 0]
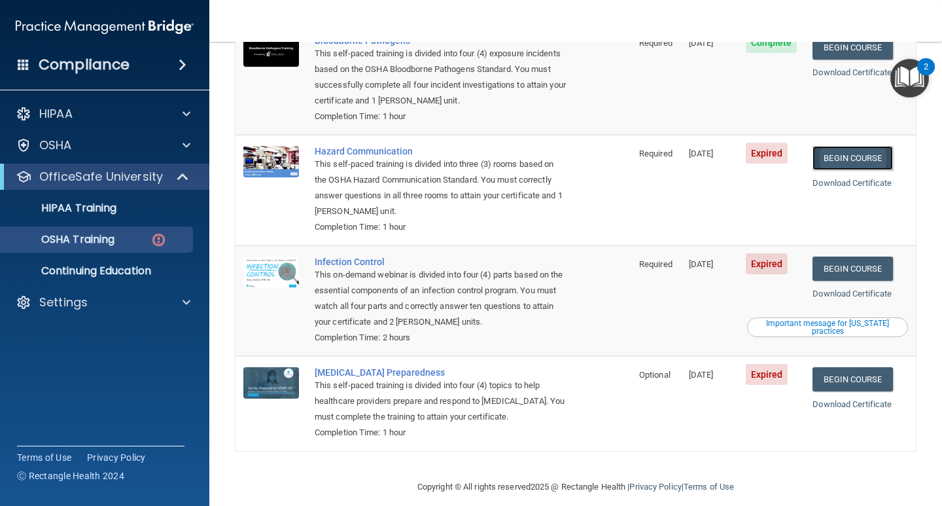
click at [837, 146] on link "Begin Course" at bounding box center [852, 158] width 80 height 24
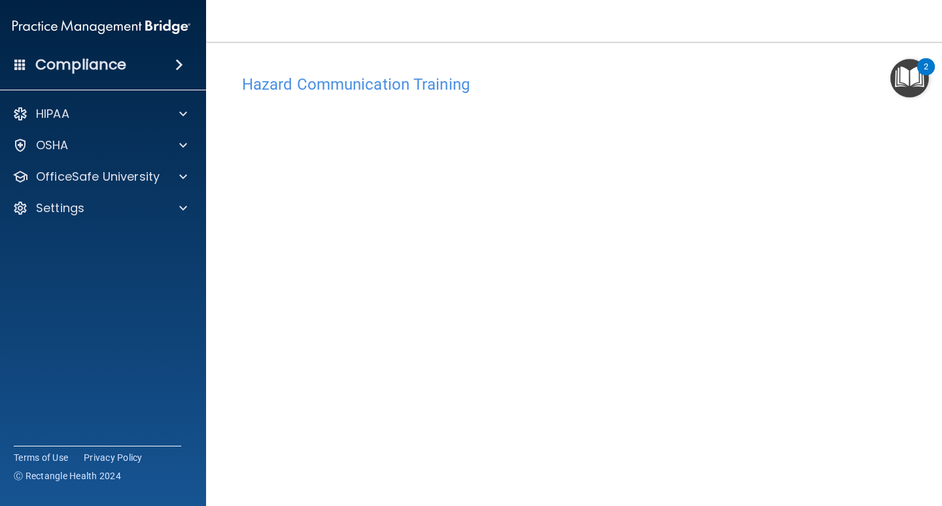
click at [175, 60] on span at bounding box center [179, 65] width 8 height 16
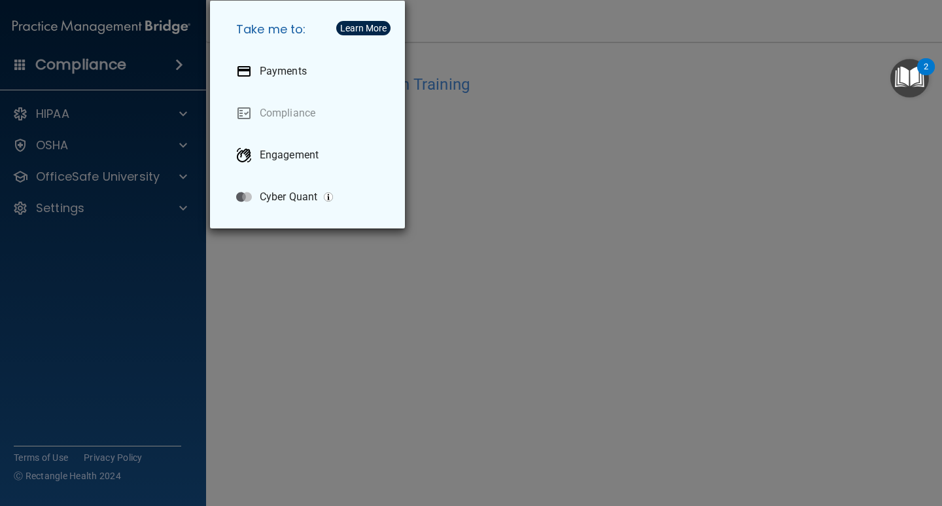
click at [119, 73] on div "Take me to: Payments Compliance Engagement Cyber Quant" at bounding box center [471, 253] width 942 height 506
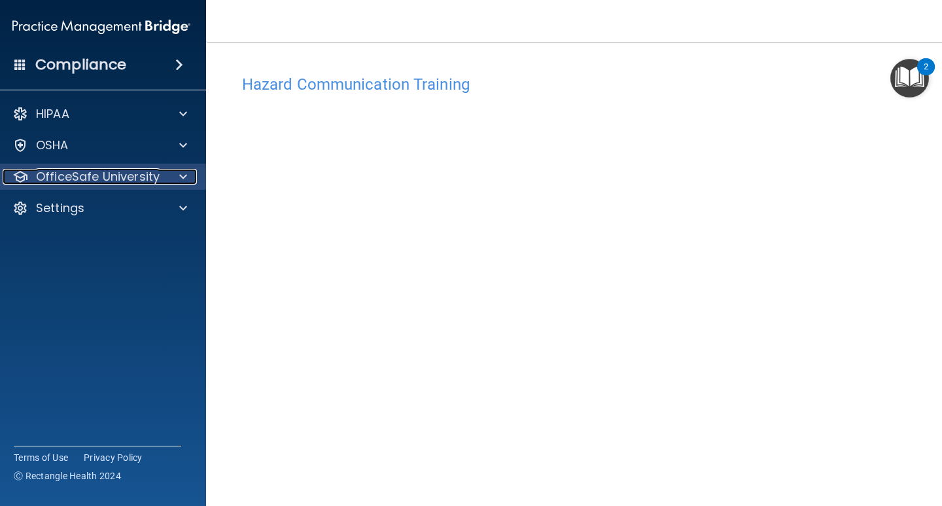
click at [71, 174] on p "OfficeSafe University" at bounding box center [98, 177] width 124 height 16
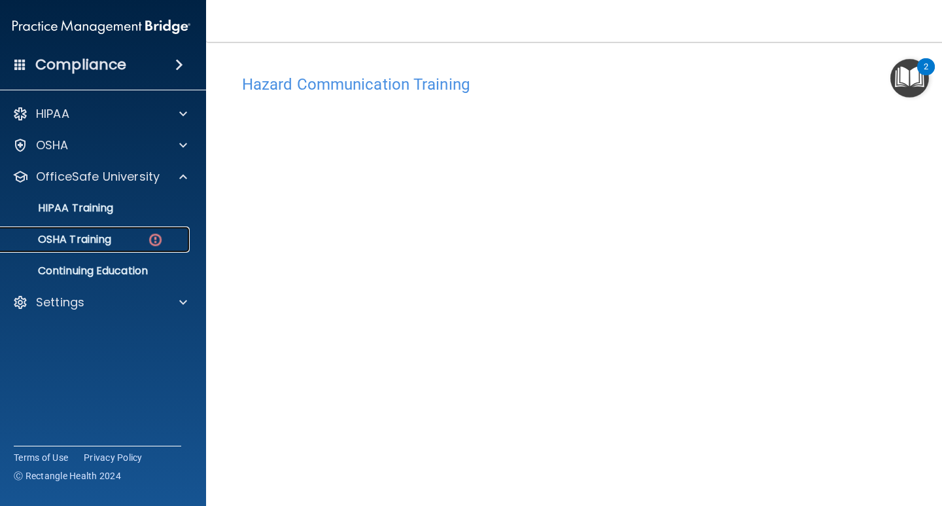
click at [68, 244] on p "OSHA Training" at bounding box center [58, 239] width 106 height 13
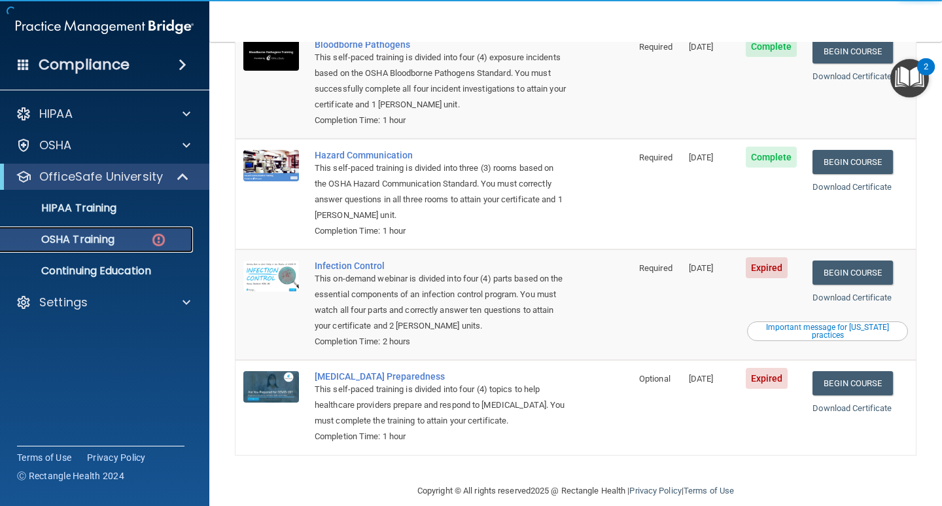
scroll to position [175, 0]
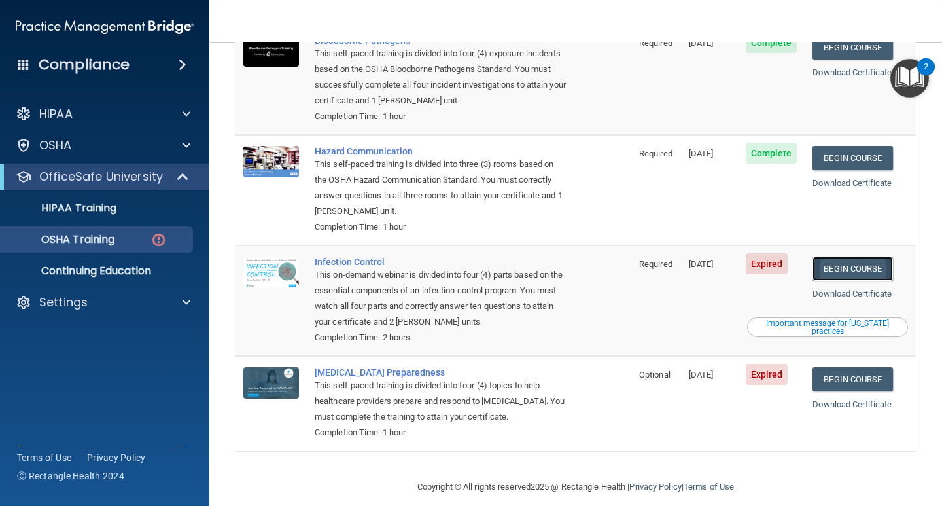
click at [850, 256] on link "Begin Course" at bounding box center [852, 268] width 80 height 24
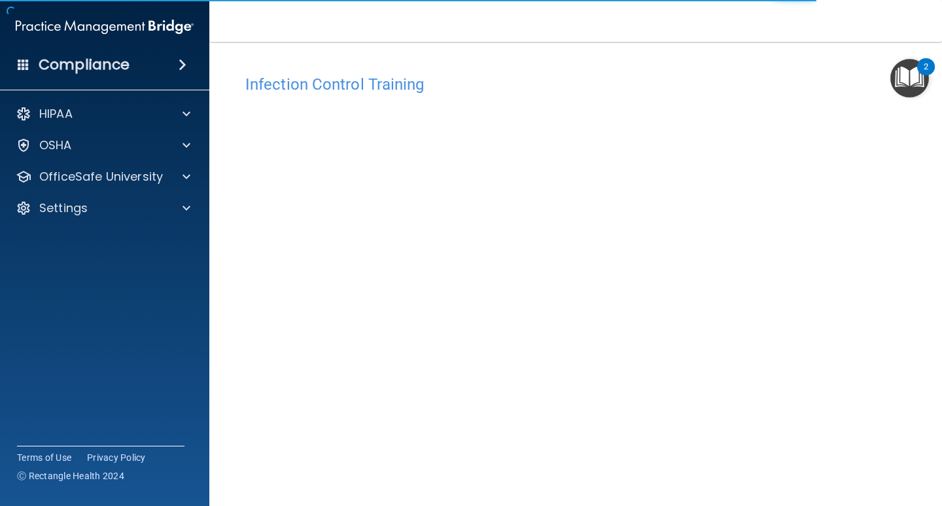
scroll to position [54, 0]
